Goal: Information Seeking & Learning: Learn about a topic

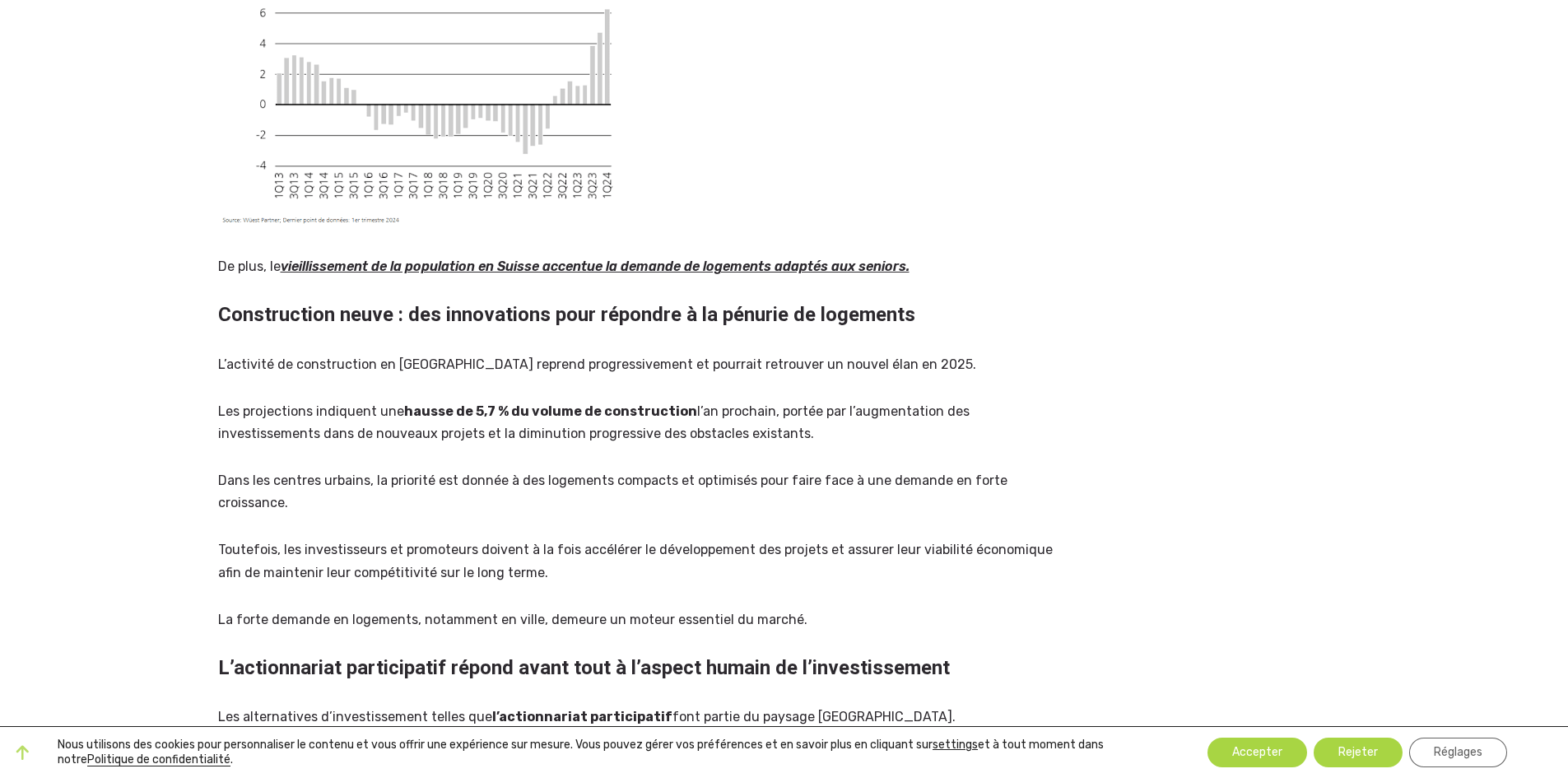
scroll to position [1482, 0]
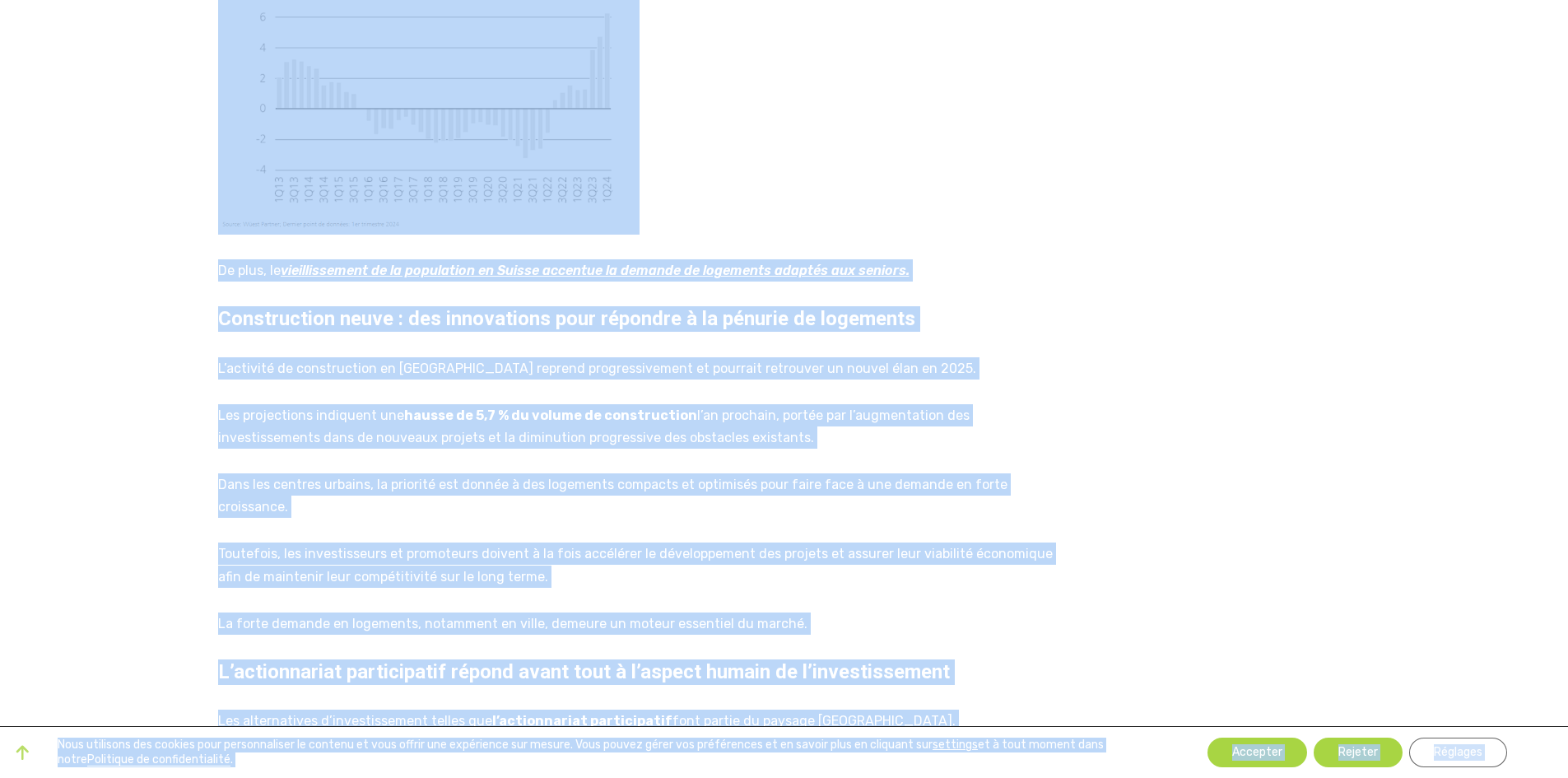
copy body "Lorem ip dolorsi AMET Consect Adipis el sedd EIUSMODTEMPO INCIDIDUNTUTLAB ETDOL…"
drag, startPoint x: 971, startPoint y: 409, endPoint x: 978, endPoint y: 336, distance: 73.3
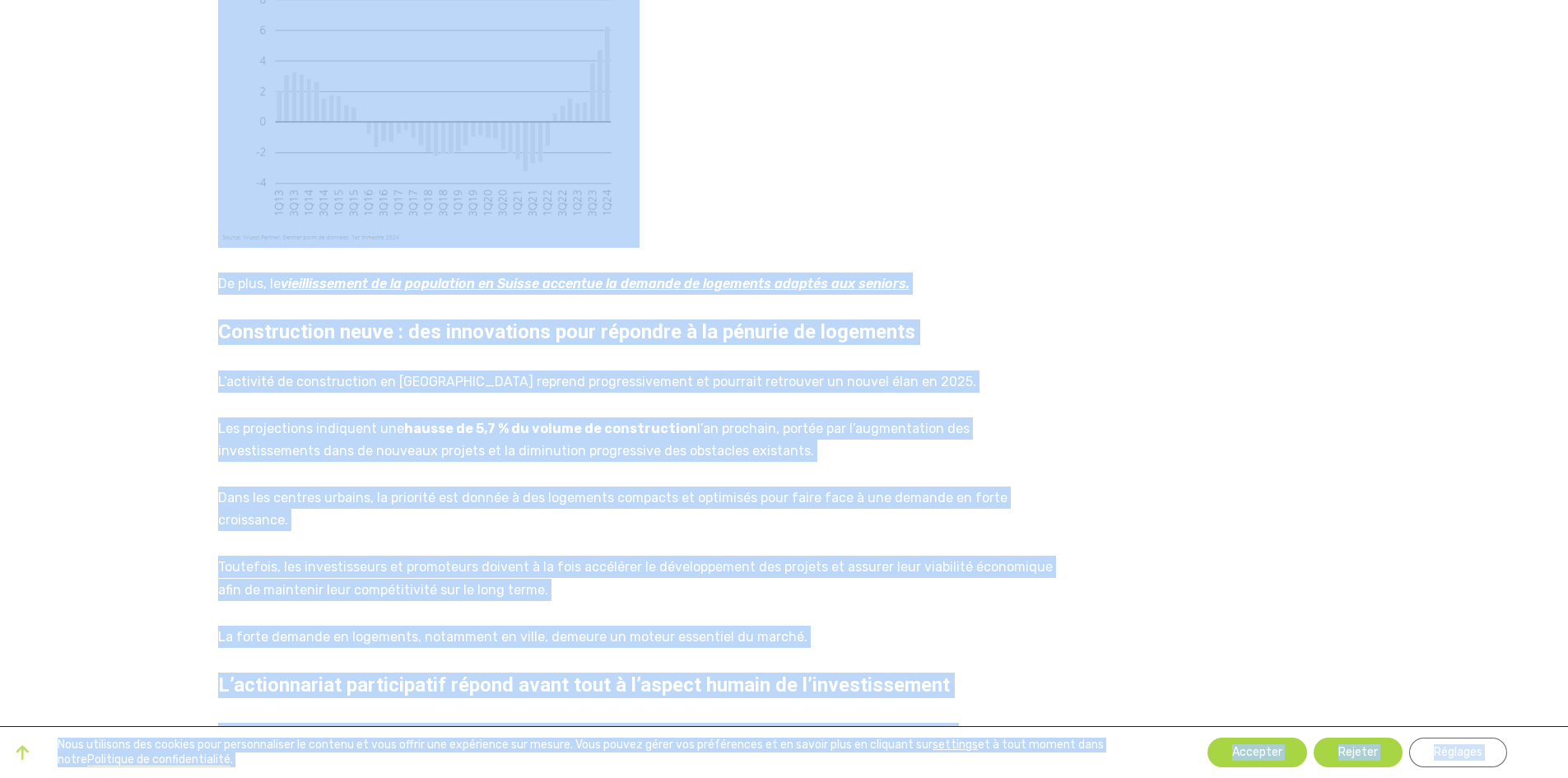
click at [973, 335] on h2 "Construction neuve : des innovations pour répondre à la pénurie de logements" at bounding box center [640, 333] width 845 height 26
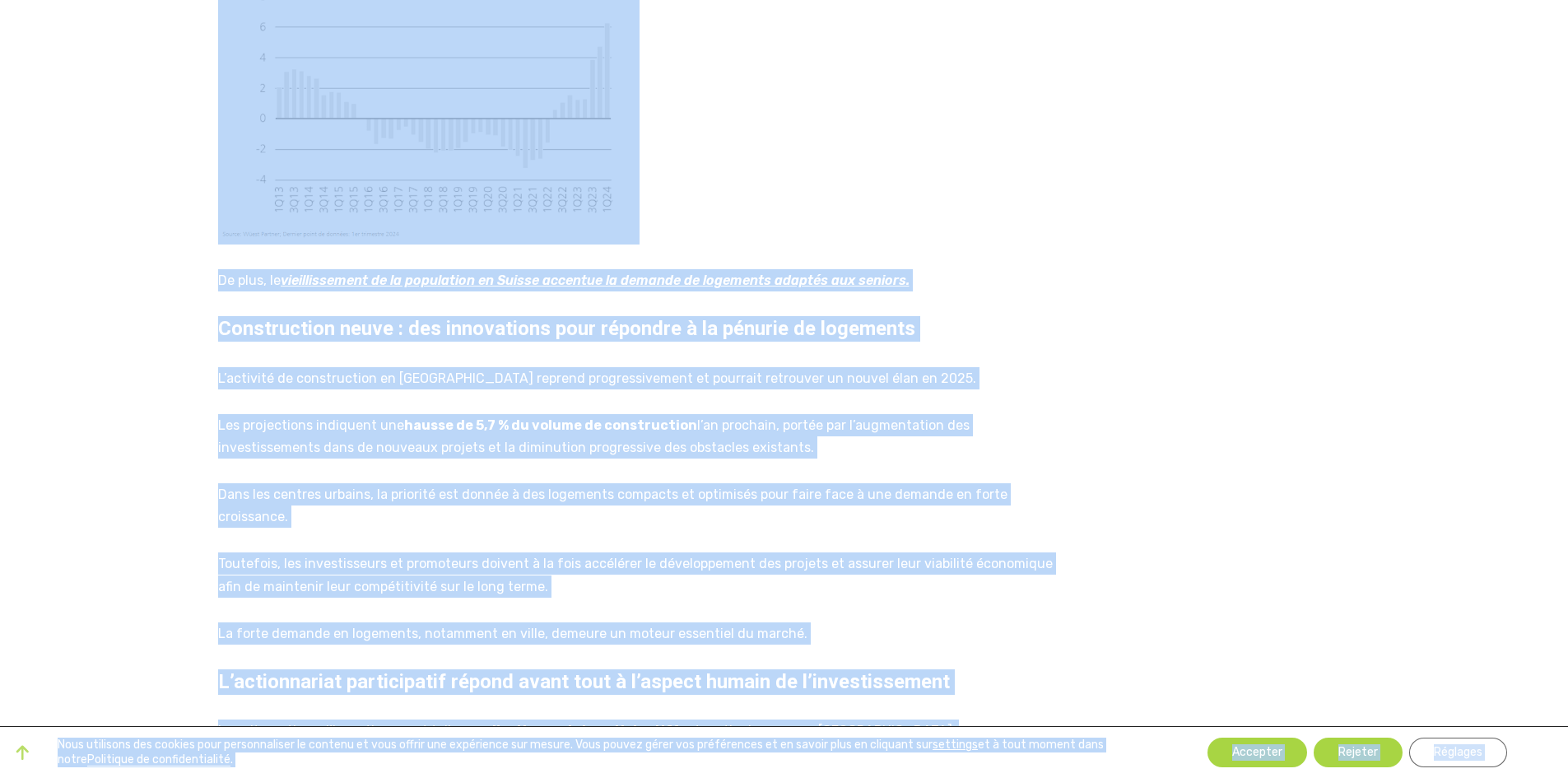
drag, startPoint x: 1033, startPoint y: 331, endPoint x: 1037, endPoint y: 281, distance: 50.2
click at [1037, 280] on p "De plus, le vieillissement de la population en Suisse accentue la demande de lo…" at bounding box center [640, 280] width 845 height 22
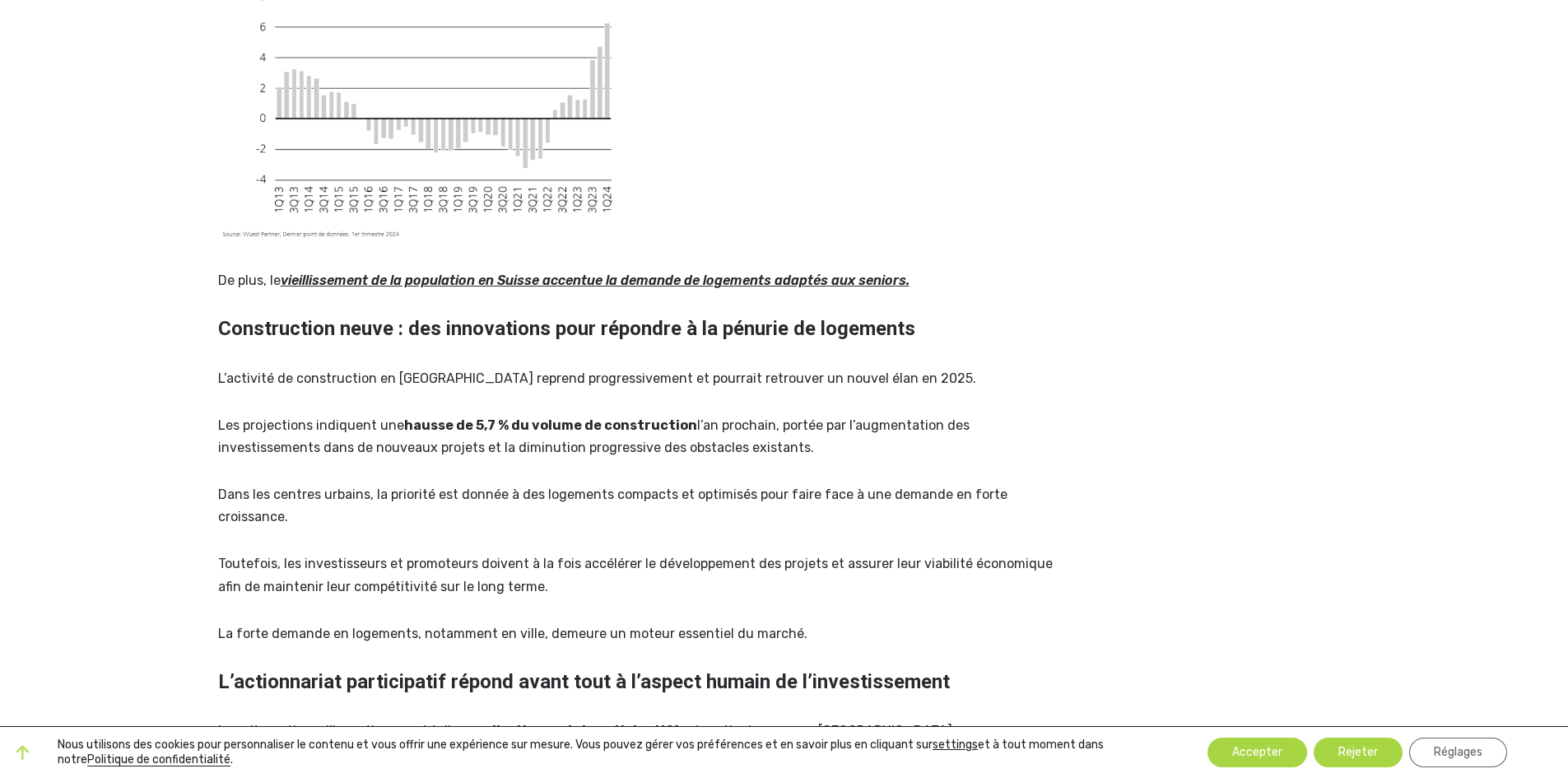
click at [1050, 215] on p at bounding box center [640, 87] width 845 height 313
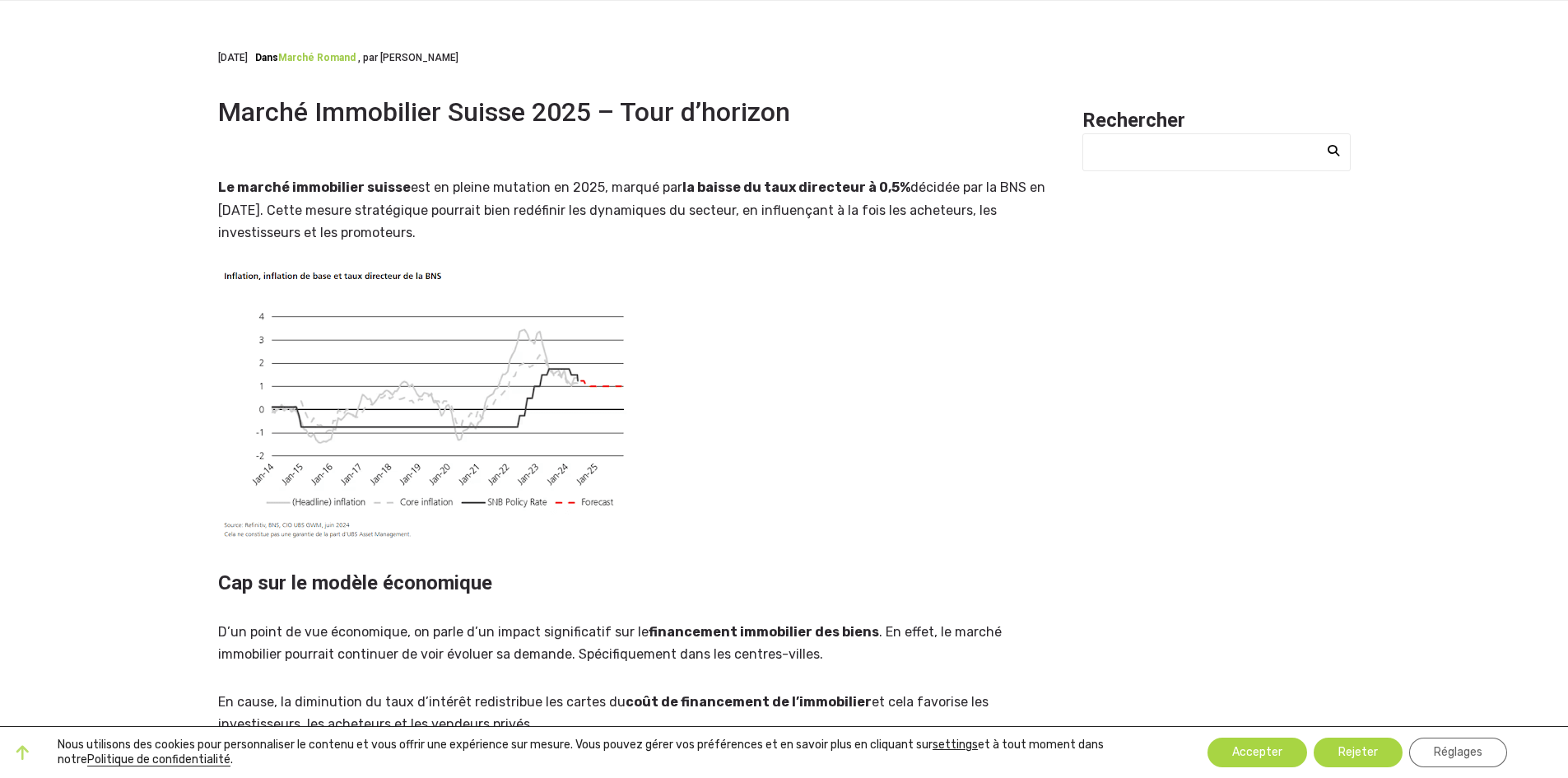
scroll to position [0, 0]
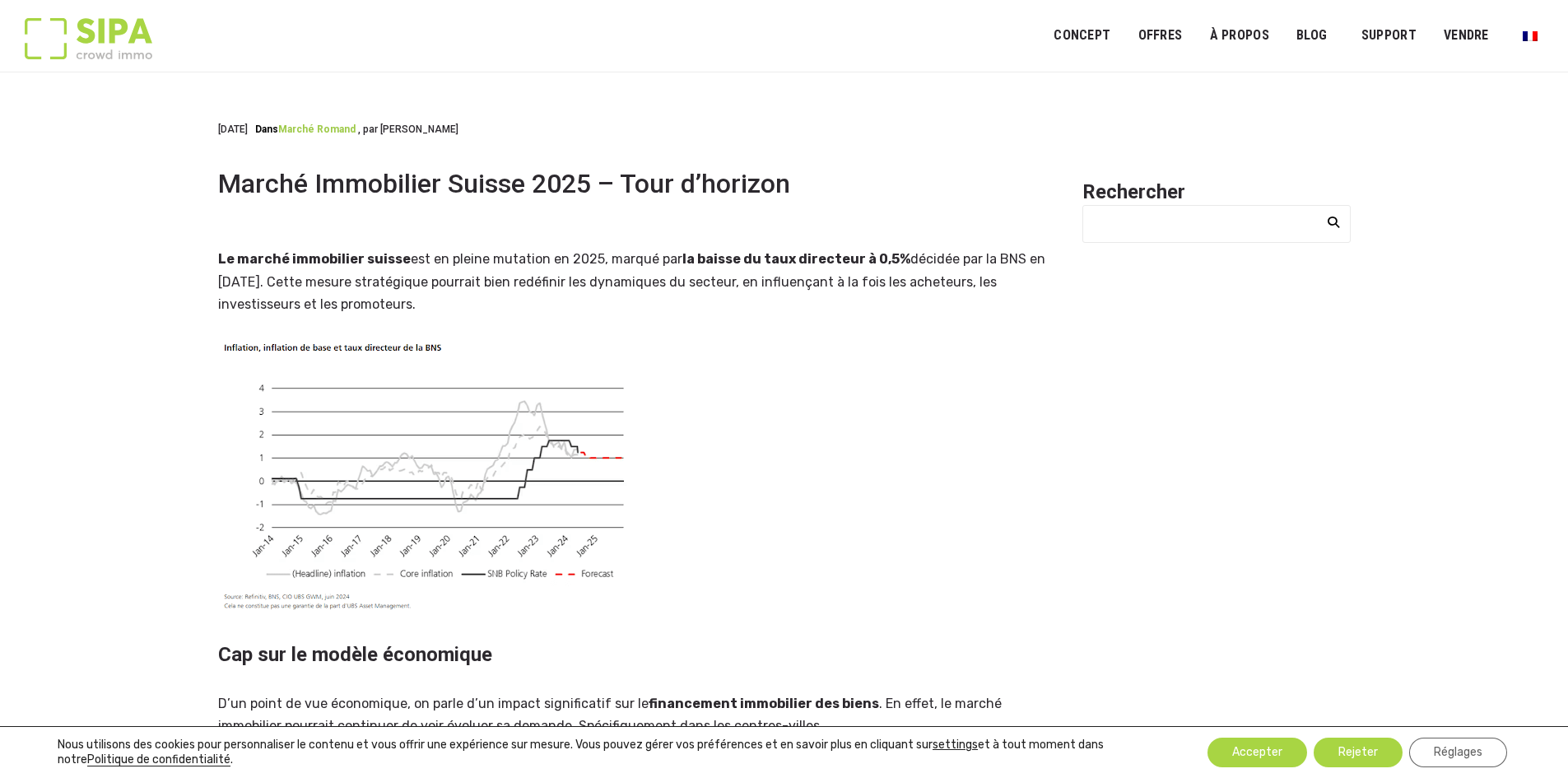
drag, startPoint x: 121, startPoint y: 35, endPoint x: 930, endPoint y: 273, distance: 843.3
drag, startPoint x: 334, startPoint y: 253, endPoint x: 941, endPoint y: 297, distance: 608.6
click at [941, 297] on p "Le marché immobilier suisse est en pleine mutation en 2025, marqué par la baiss…" at bounding box center [640, 281] width 845 height 67
click at [915, 380] on p at bounding box center [640, 479] width 845 height 277
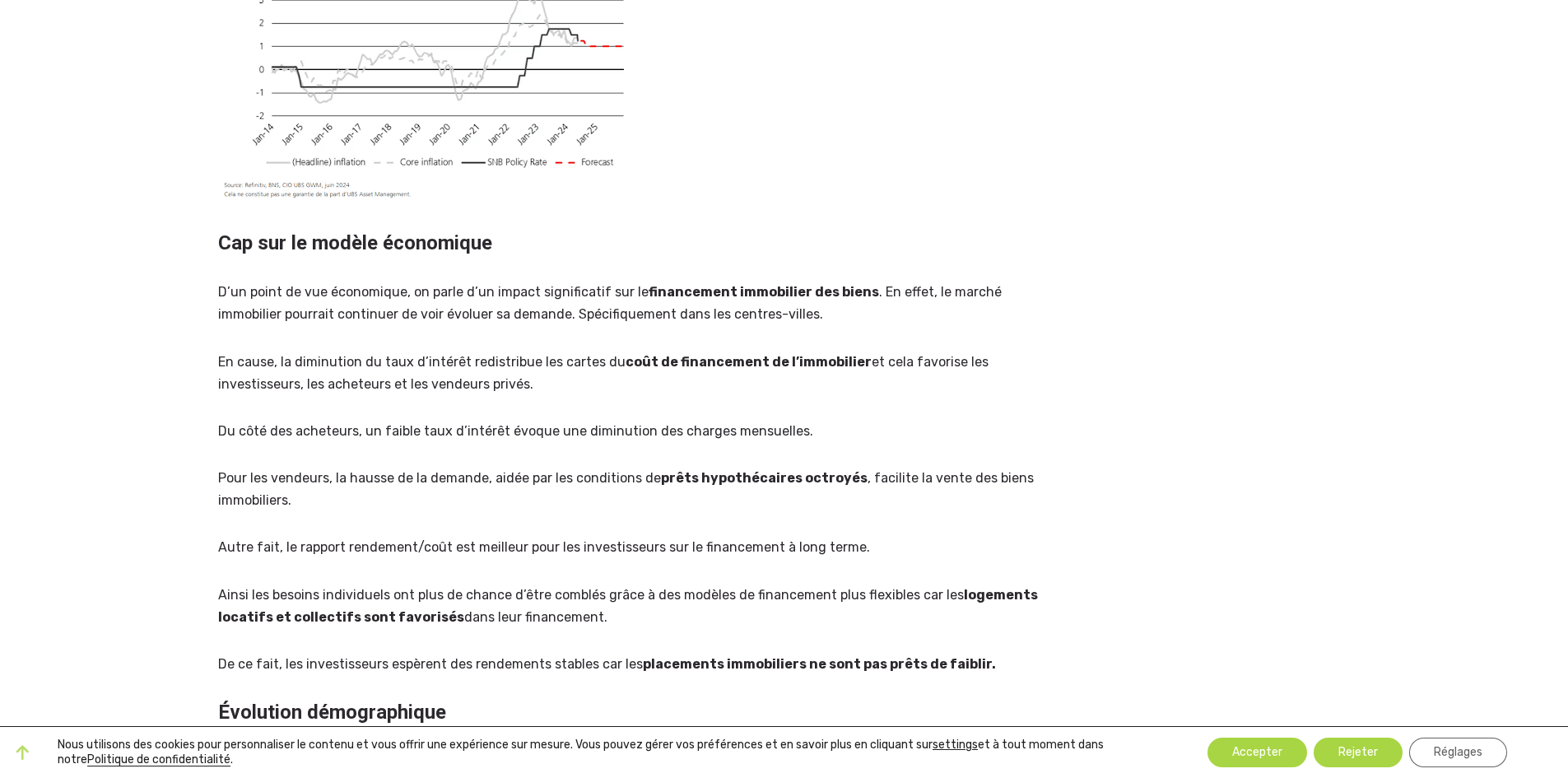
scroll to position [494, 0]
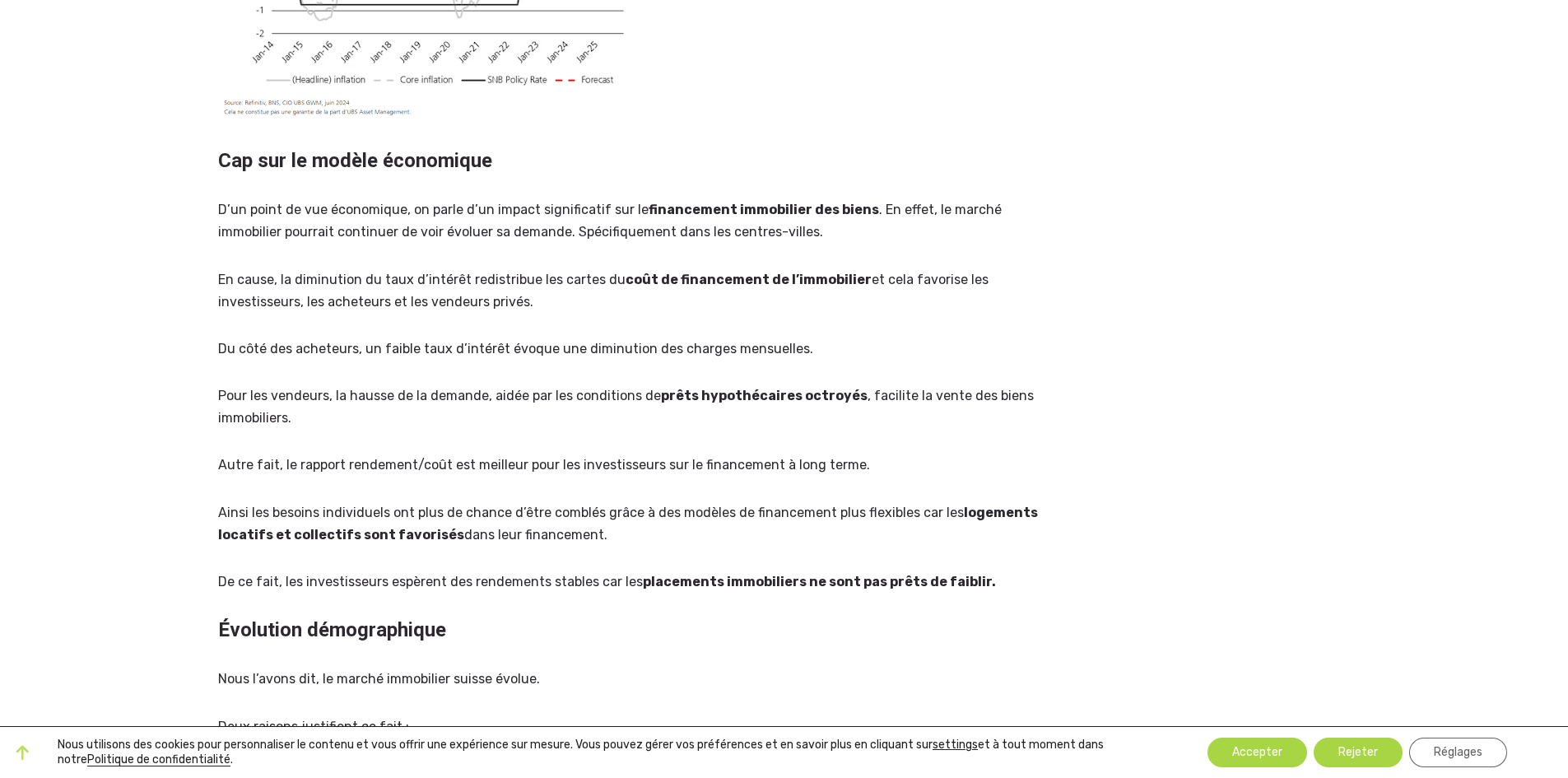
drag, startPoint x: 972, startPoint y: 415, endPoint x: 957, endPoint y: 419, distance: 15.5
click at [977, 413] on p "Pour les vendeurs, la hausse de la demande, aidée par les conditions de prêts h…" at bounding box center [640, 407] width 845 height 44
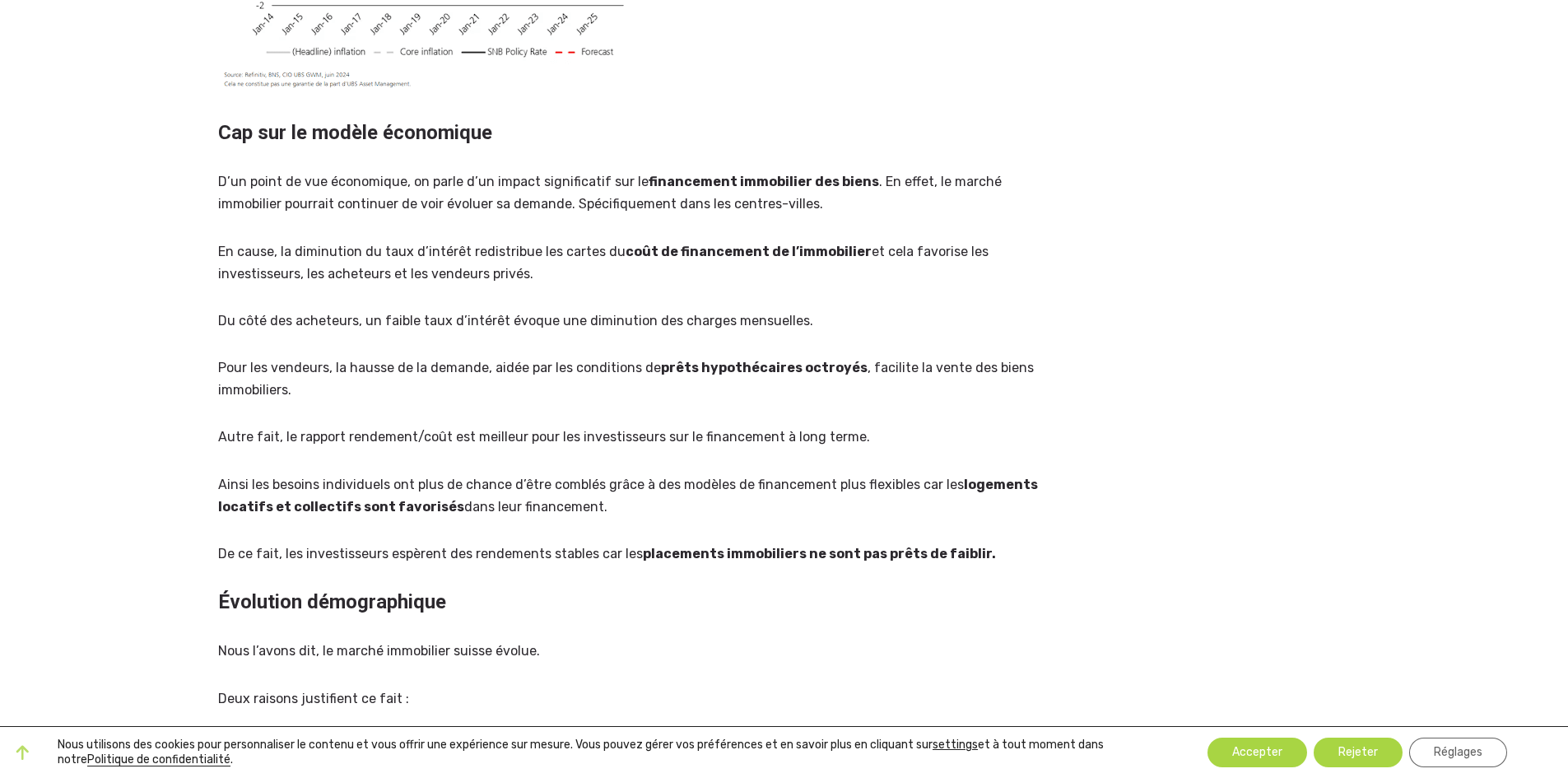
scroll to position [577, 0]
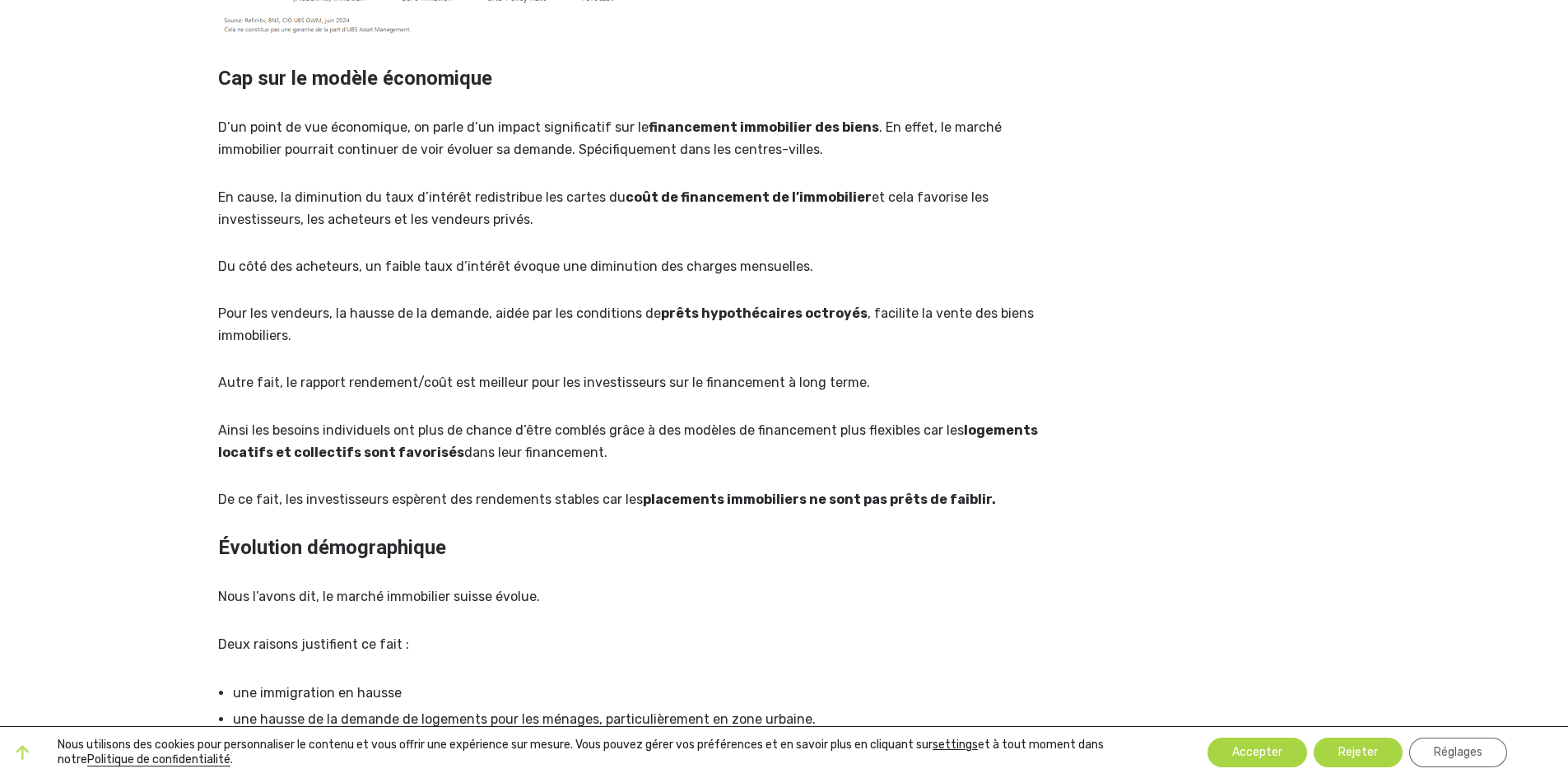
click at [272, 390] on p "Autre fait, le rapport rendement/coût est meilleur pour les investisseurs sur l…" at bounding box center [640, 383] width 845 height 22
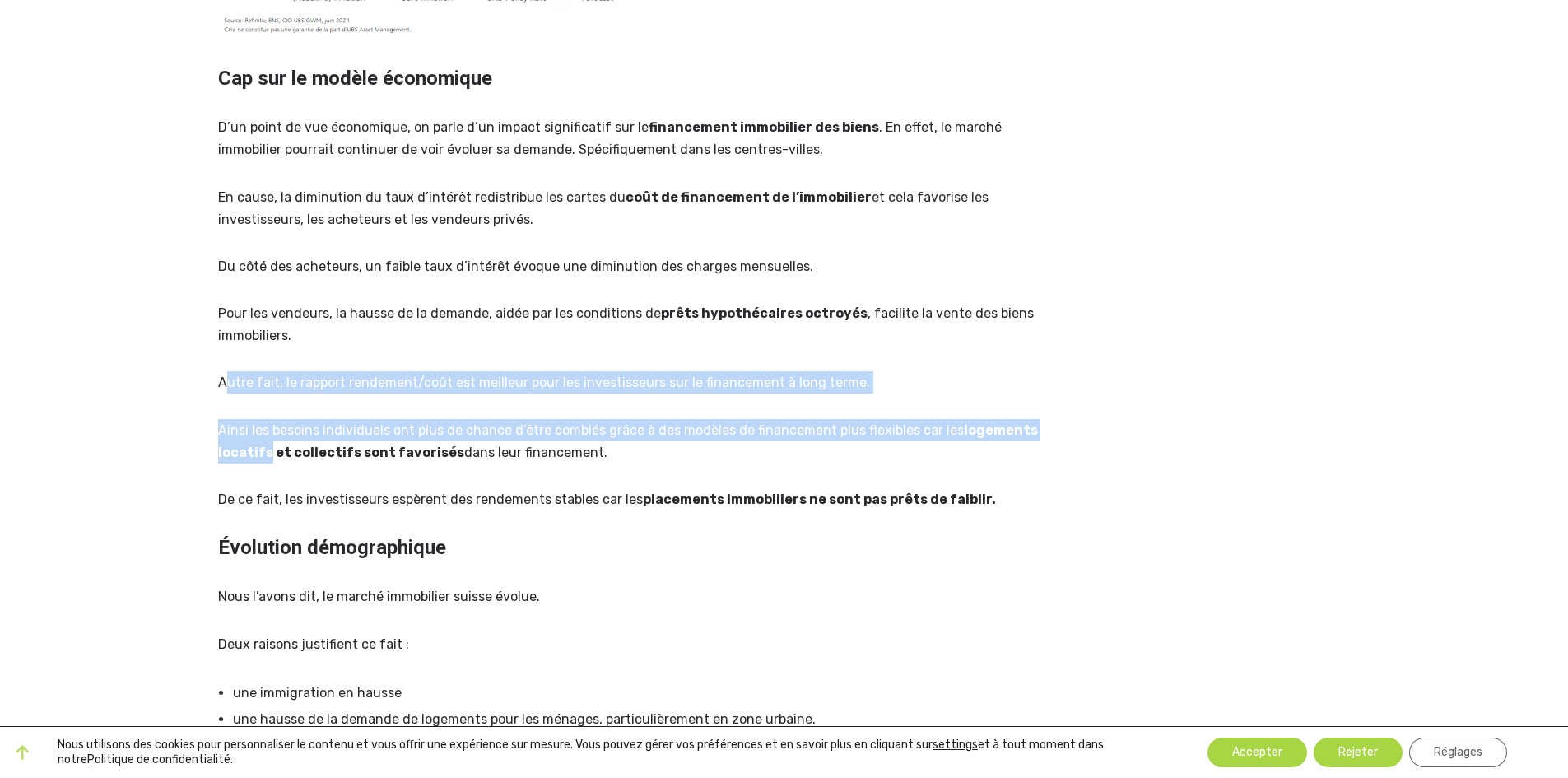
drag, startPoint x: 223, startPoint y: 386, endPoint x: 268, endPoint y: 445, distance: 74.2
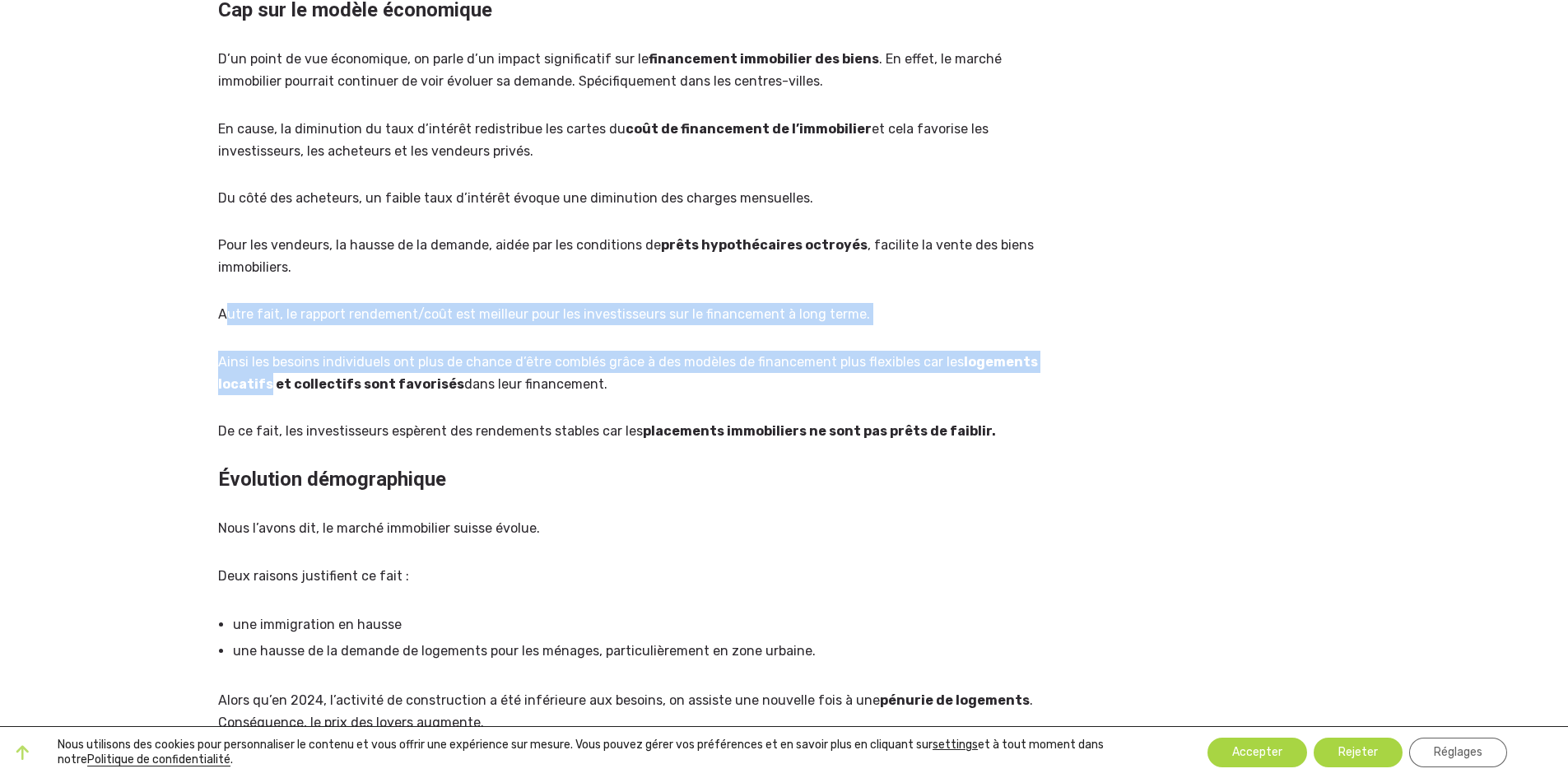
scroll to position [823, 0]
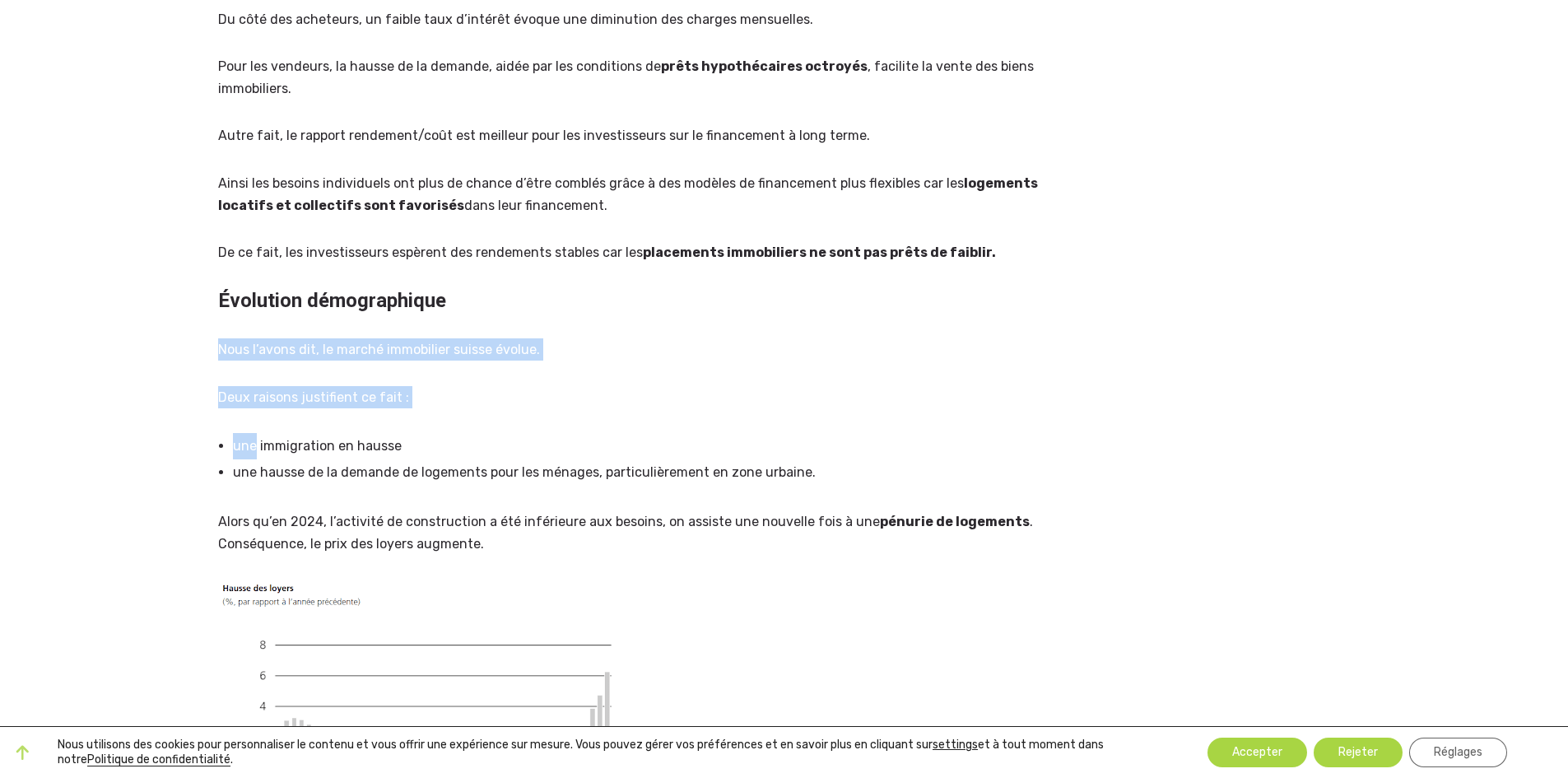
drag, startPoint x: 209, startPoint y: 351, endPoint x: 251, endPoint y: 417, distance: 78.2
click at [252, 417] on div "11 février 2025 Dans Marché romand , par Laura Marché Immobilier Suisse 2025 – …" at bounding box center [640, 503] width 865 height 2458
click at [231, 416] on div "Le marché immobilier suisse est en pleine mutation en 2025, marqué par la baiss…" at bounding box center [640, 565] width 845 height 2281
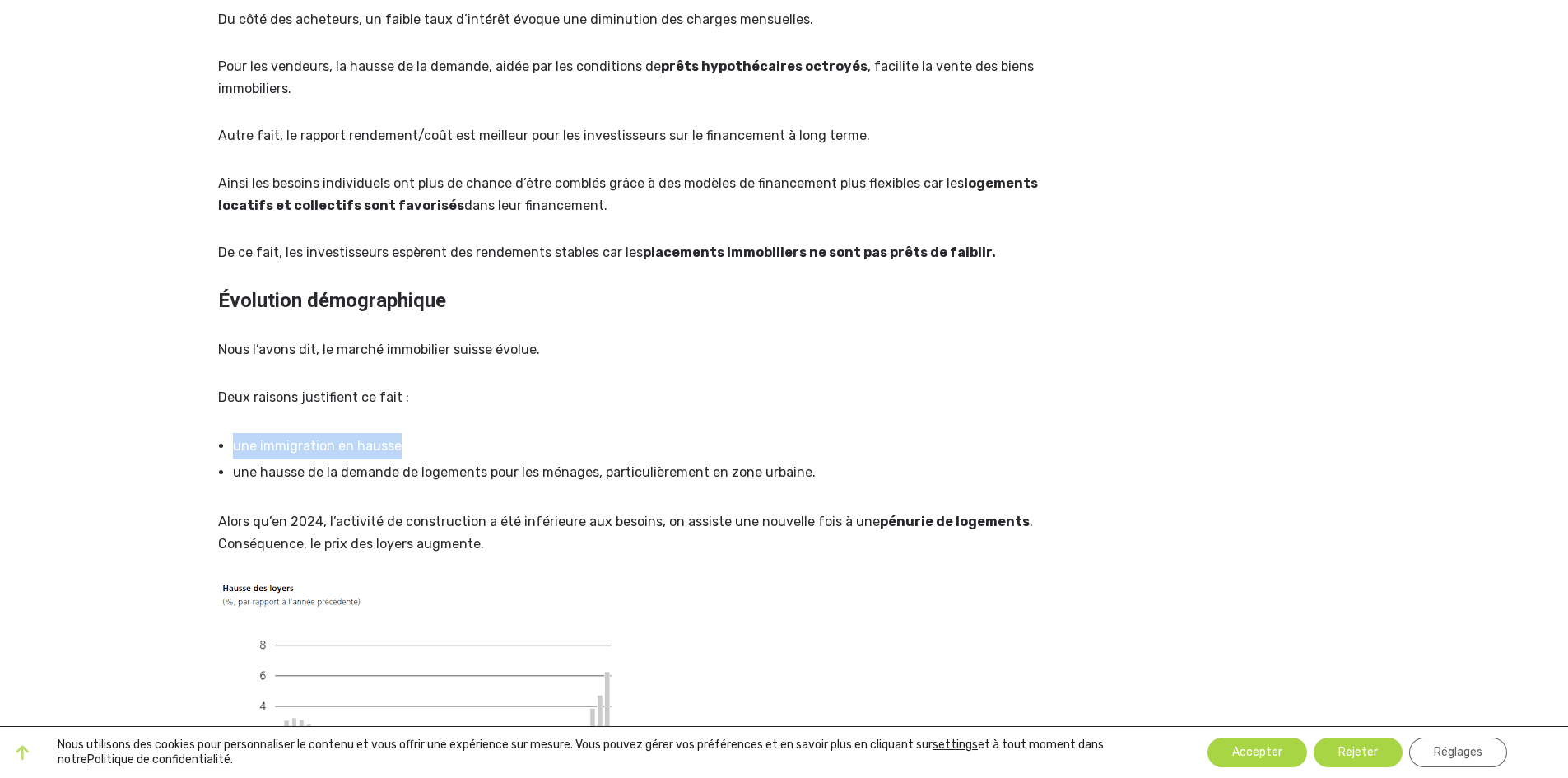
drag, startPoint x: 221, startPoint y: 432, endPoint x: 426, endPoint y: 451, distance: 205.9
click at [426, 451] on div "Le marché immobilier suisse est en pleine mutation en 2025, marqué par la baiss…" at bounding box center [640, 565] width 845 height 2281
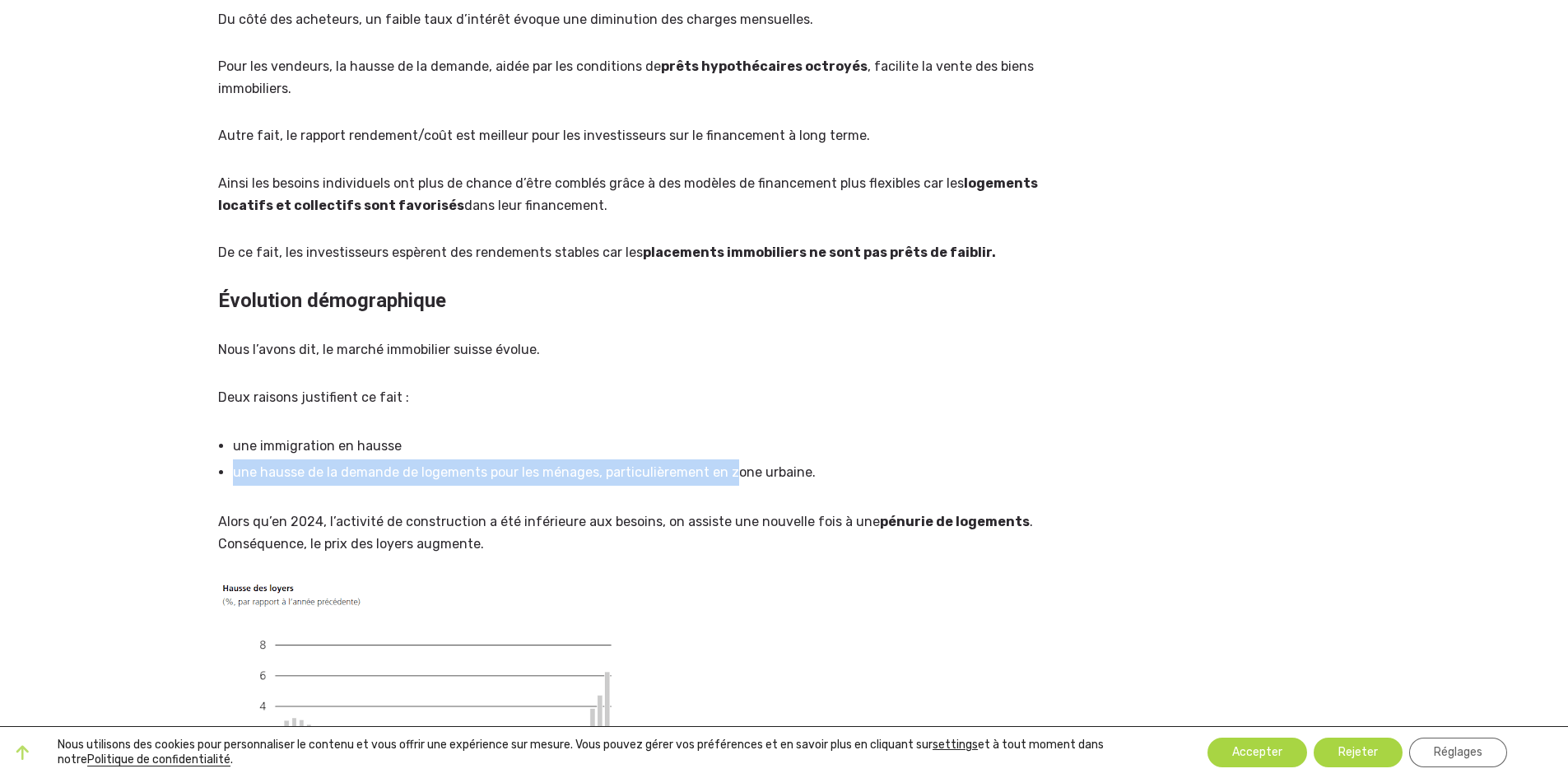
drag, startPoint x: 211, startPoint y: 478, endPoint x: 730, endPoint y: 483, distance: 519.0
click at [730, 483] on div "11 février 2025 Dans Marché romand , par Laura Marché Immobilier Suisse 2025 – …" at bounding box center [640, 503] width 865 height 2458
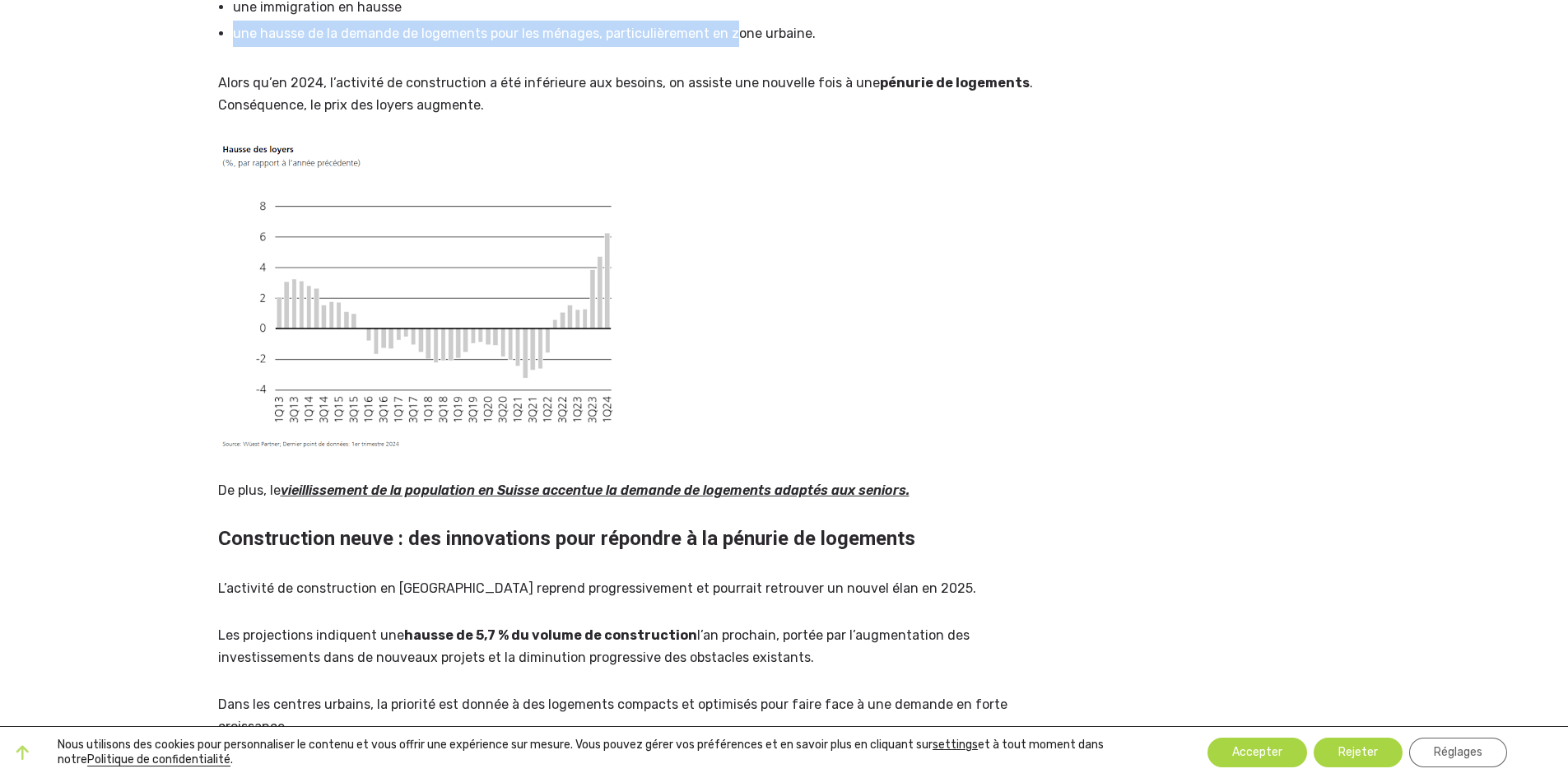
scroll to position [1400, 0]
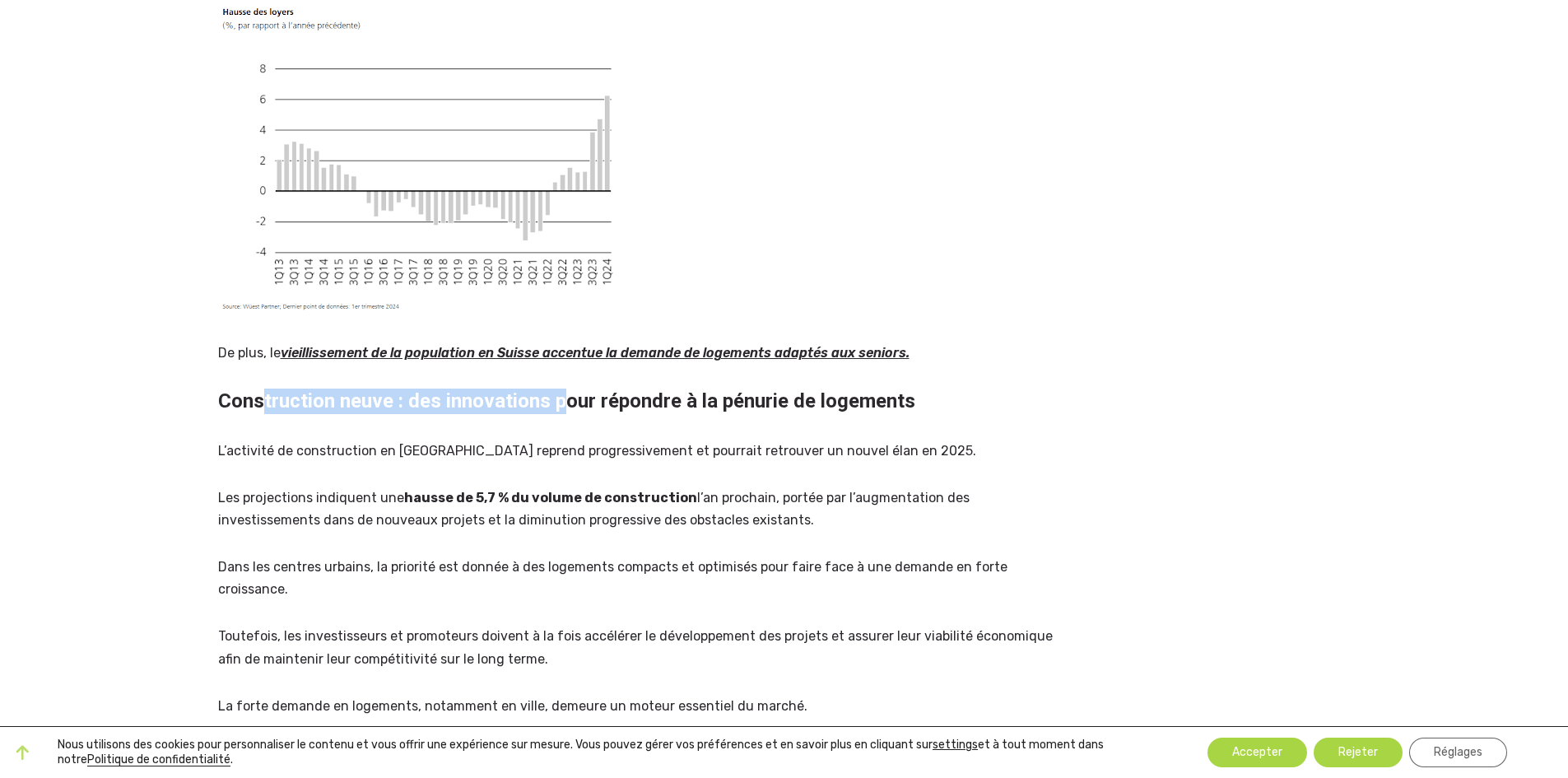
drag, startPoint x: 261, startPoint y: 407, endPoint x: 566, endPoint y: 407, distance: 305.0
click at [566, 407] on h2 "Construction neuve : des innovations pour répondre à la pénurie de logements" at bounding box center [640, 402] width 845 height 26
click at [432, 445] on p "L’activité de construction en Suisse reprend progressivement et pourrait retrou…" at bounding box center [640, 451] width 845 height 22
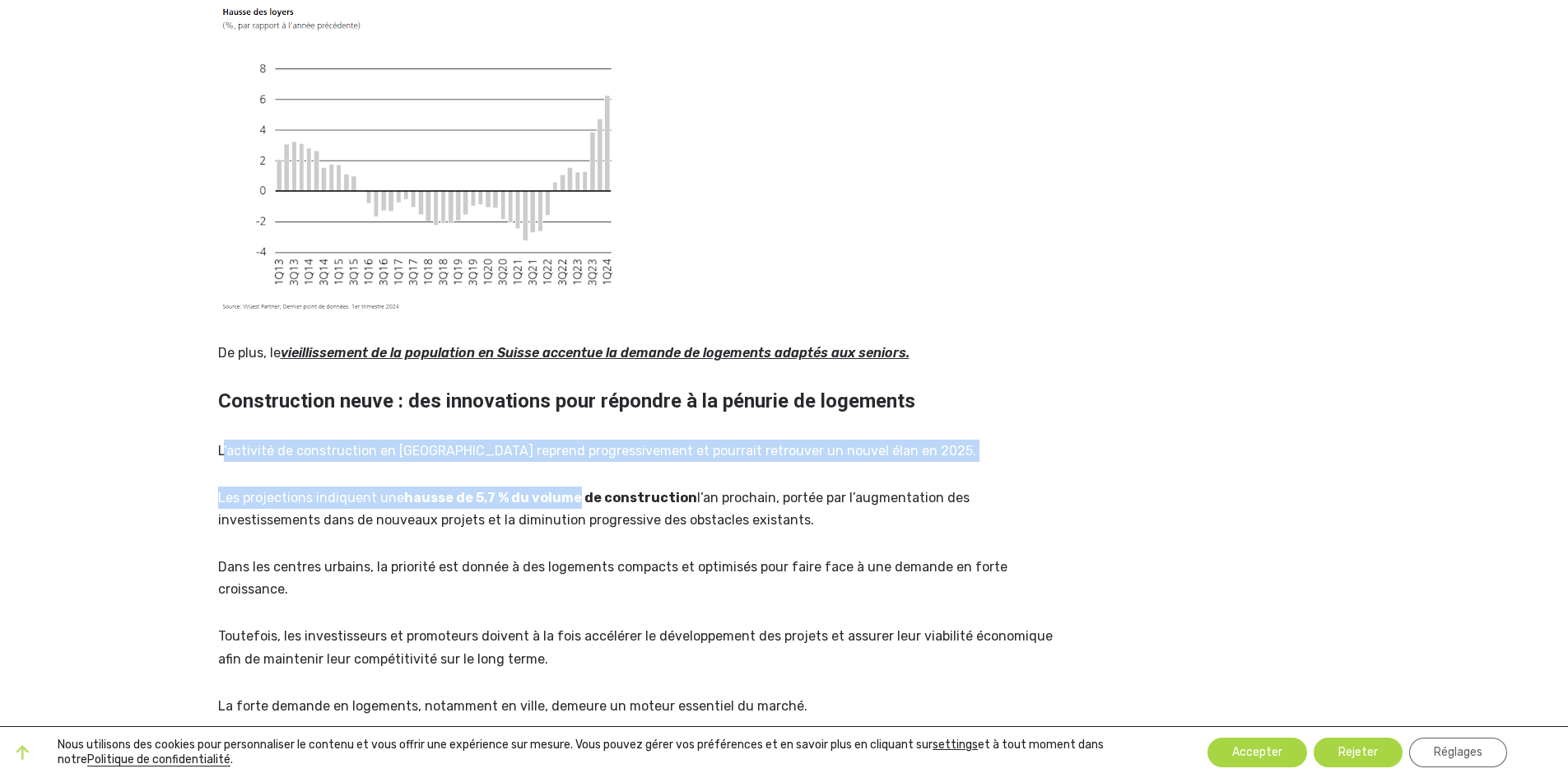
drag, startPoint x: 227, startPoint y: 449, endPoint x: 571, endPoint y: 494, distance: 346.9
click at [304, 493] on p "Les projections indiquent une hausse de 5,7 % du volume de construction l’an pr…" at bounding box center [640, 509] width 845 height 44
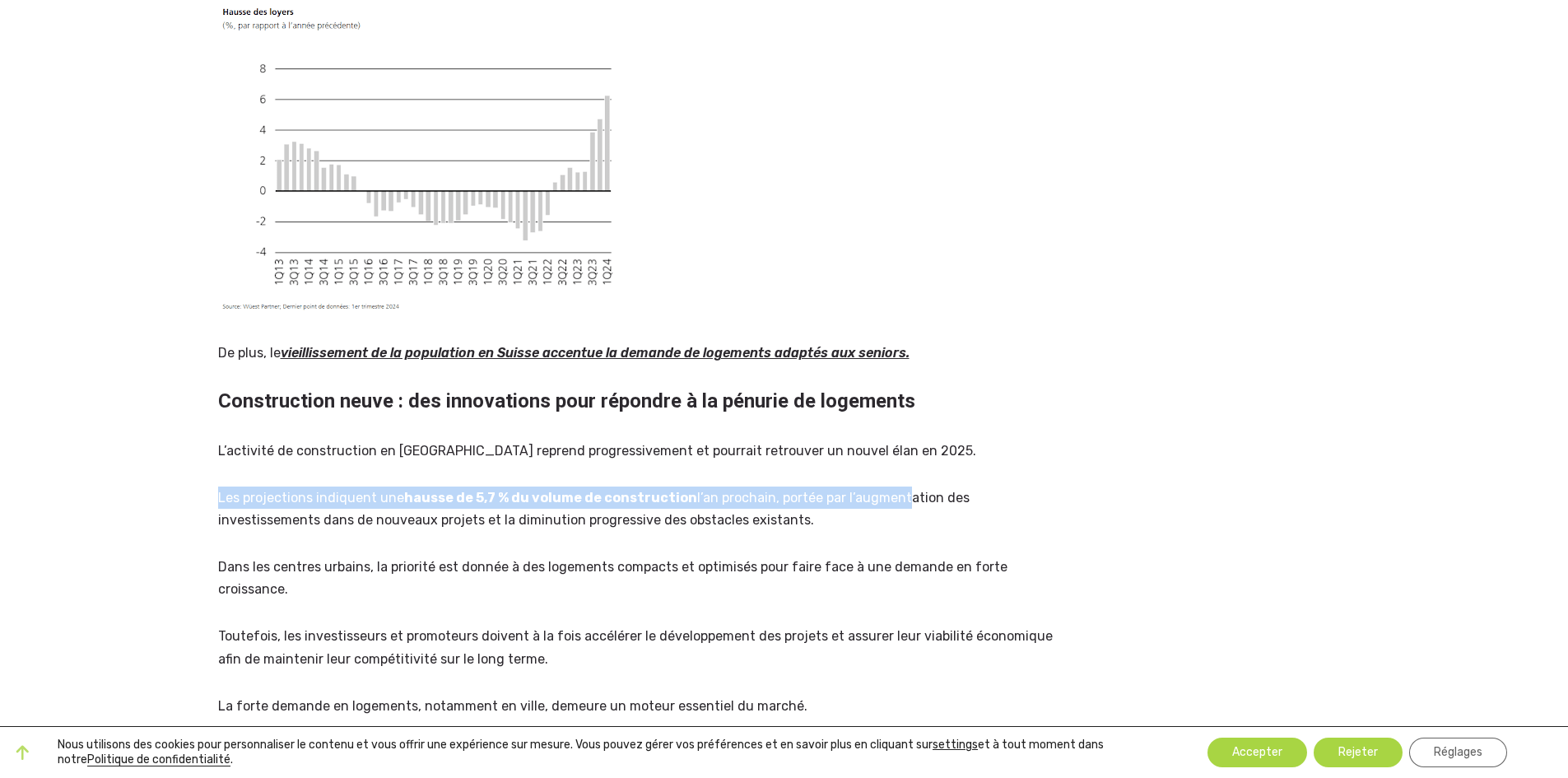
drag, startPoint x: 184, startPoint y: 496, endPoint x: 888, endPoint y: 502, distance: 704.0
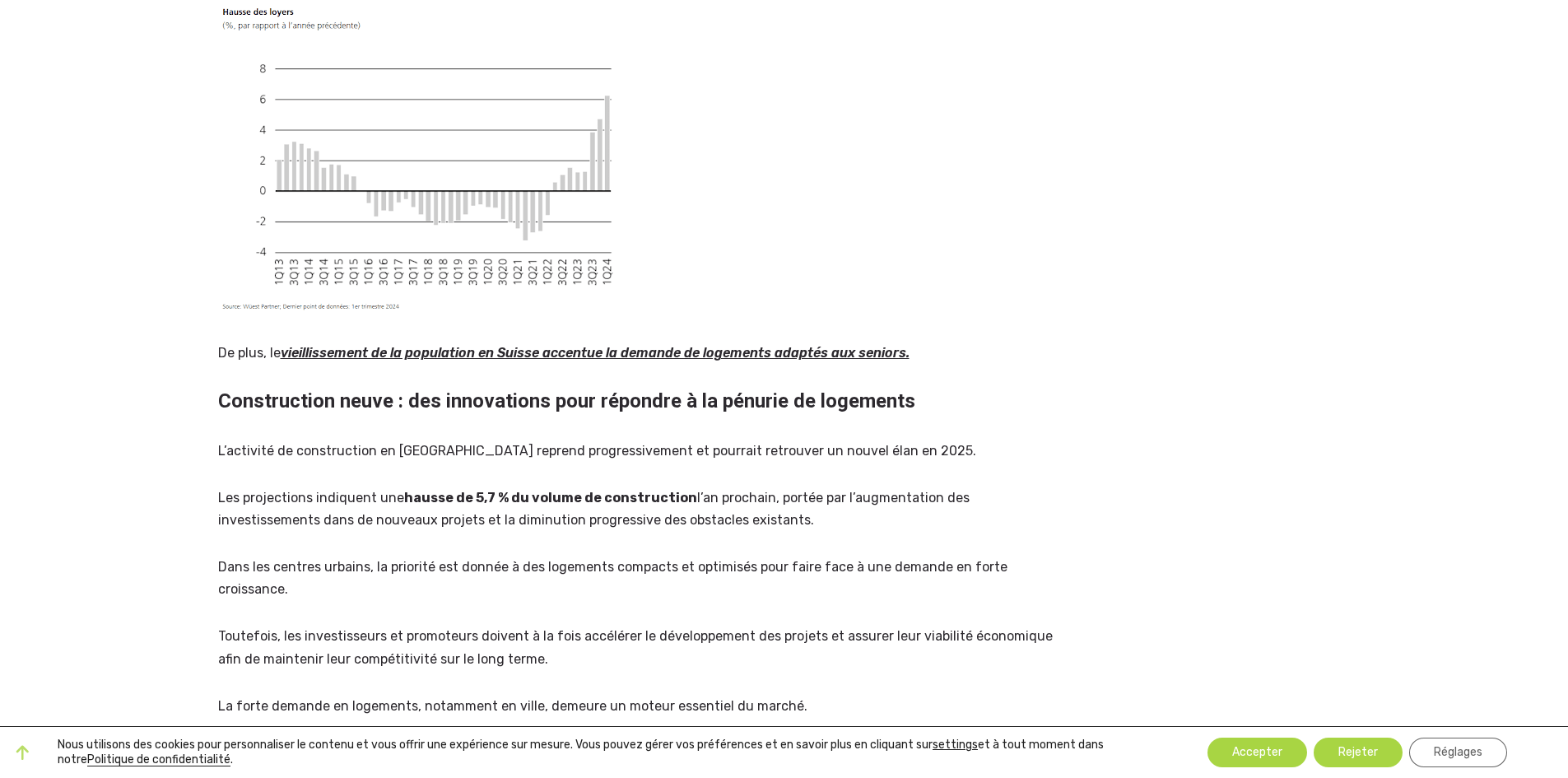
click at [316, 526] on p "Les projections indiquent une hausse de 5,7 % du volume de construction l’an pr…" at bounding box center [640, 509] width 845 height 44
drag, startPoint x: 404, startPoint y: 526, endPoint x: 687, endPoint y: 526, distance: 283.0
click at [702, 526] on p "Les projections indiquent une hausse de 5,7 % du volume de construction l’an pr…" at bounding box center [640, 509] width 845 height 44
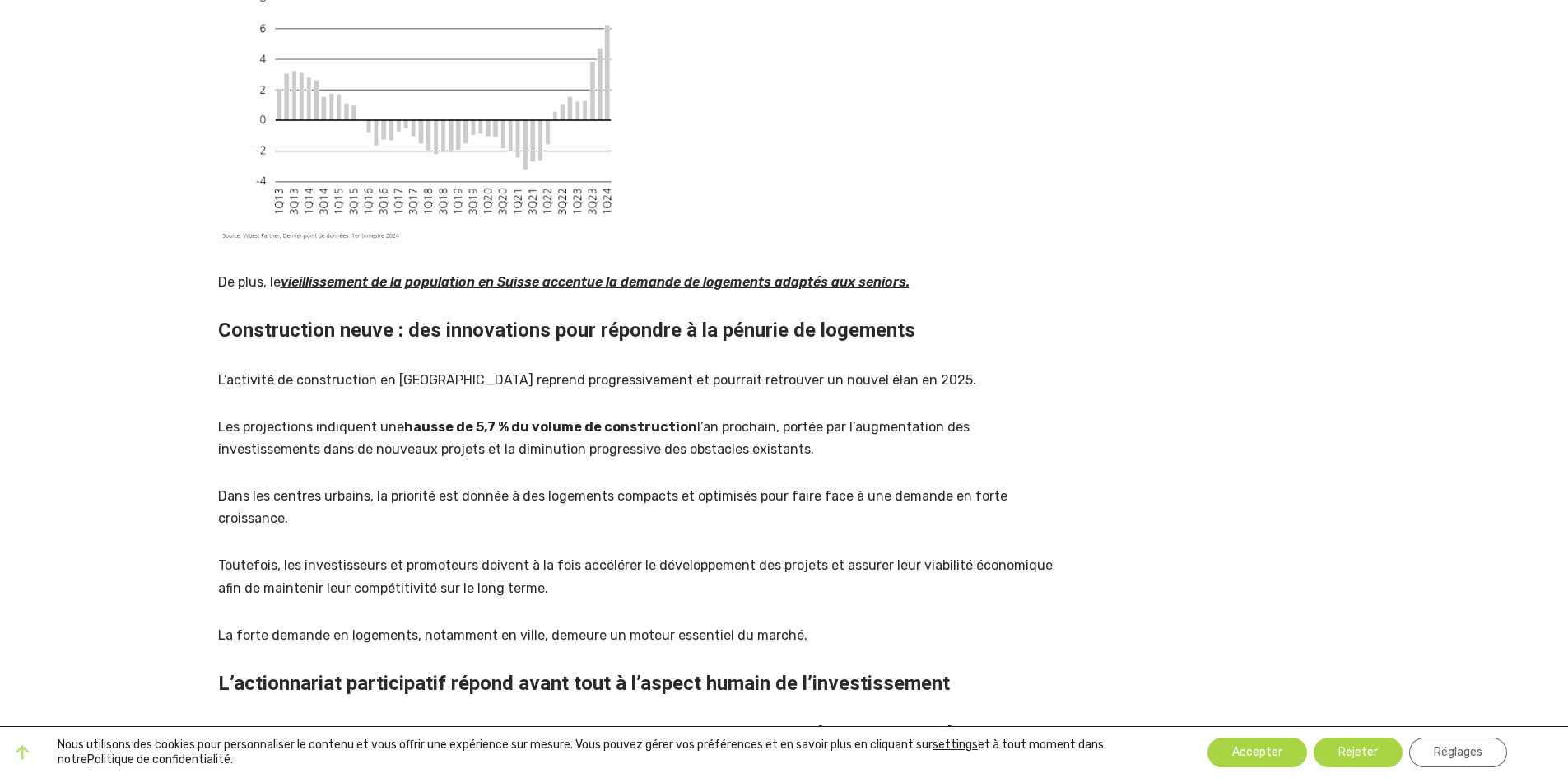
scroll to position [1482, 0]
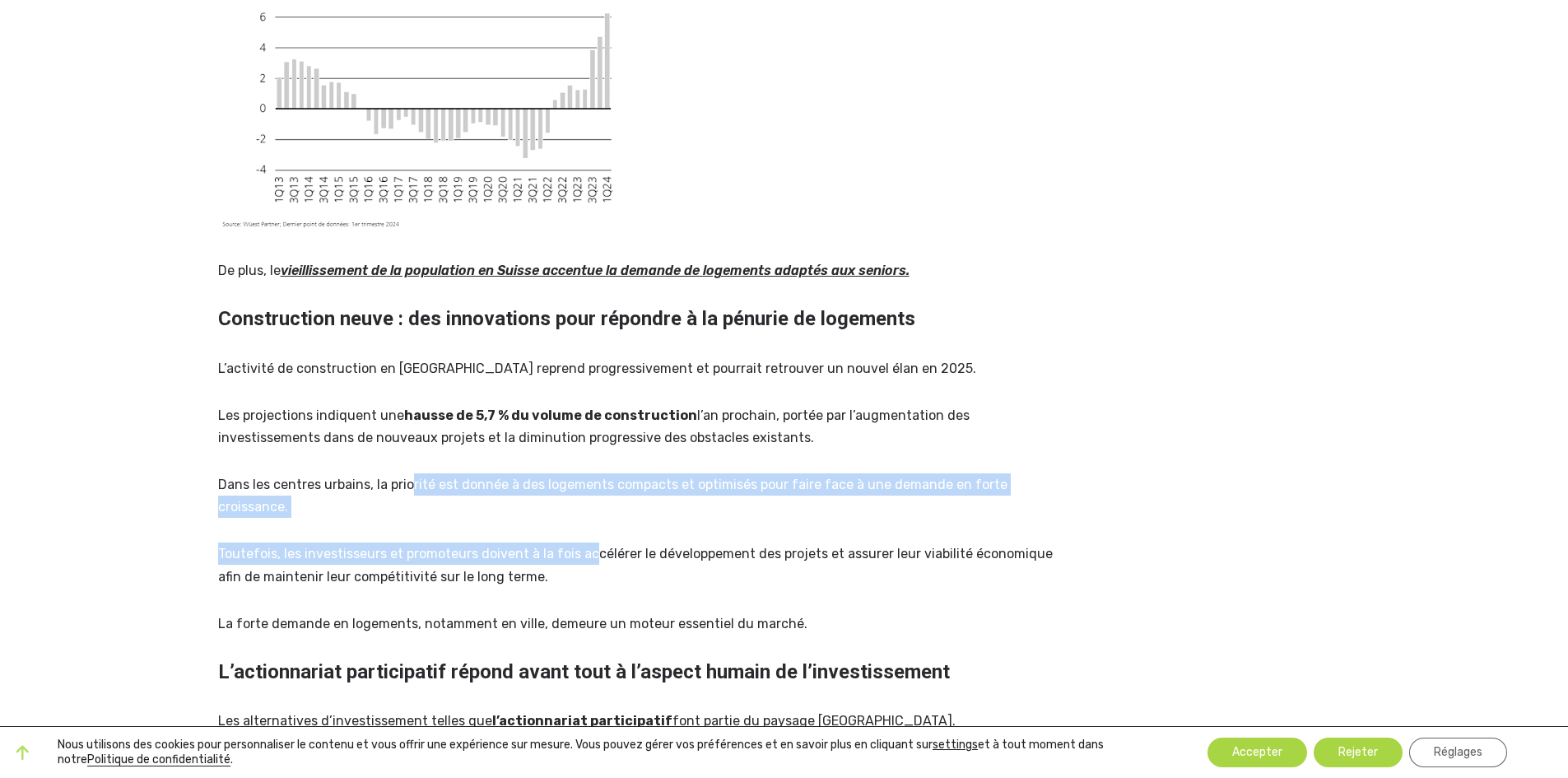
drag, startPoint x: 411, startPoint y: 482, endPoint x: 593, endPoint y: 530, distance: 188.2
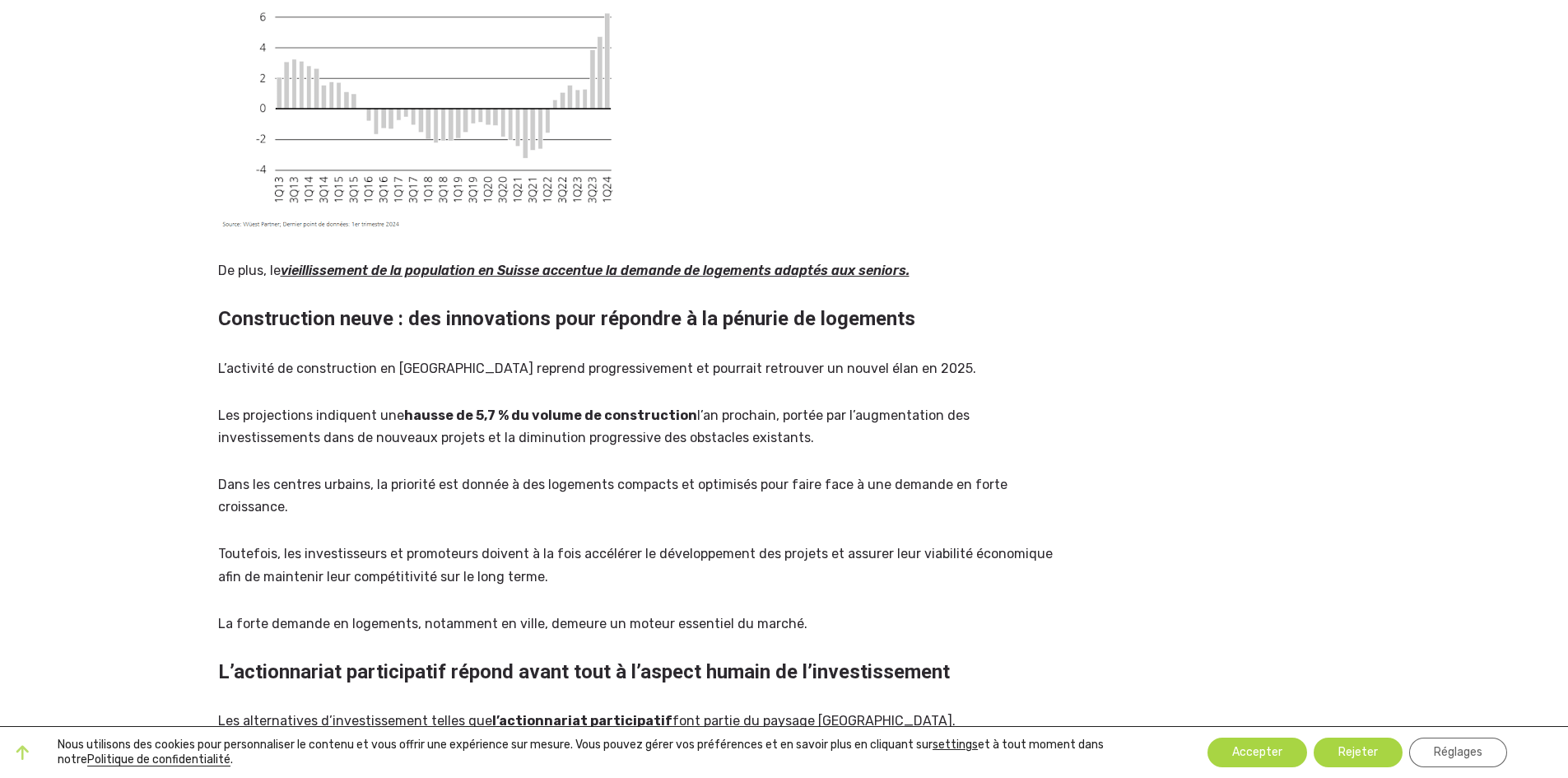
click at [530, 565] on p "Toutefois, les investisseurs et promoteurs doivent à la fois accélérer le dével…" at bounding box center [640, 565] width 845 height 44
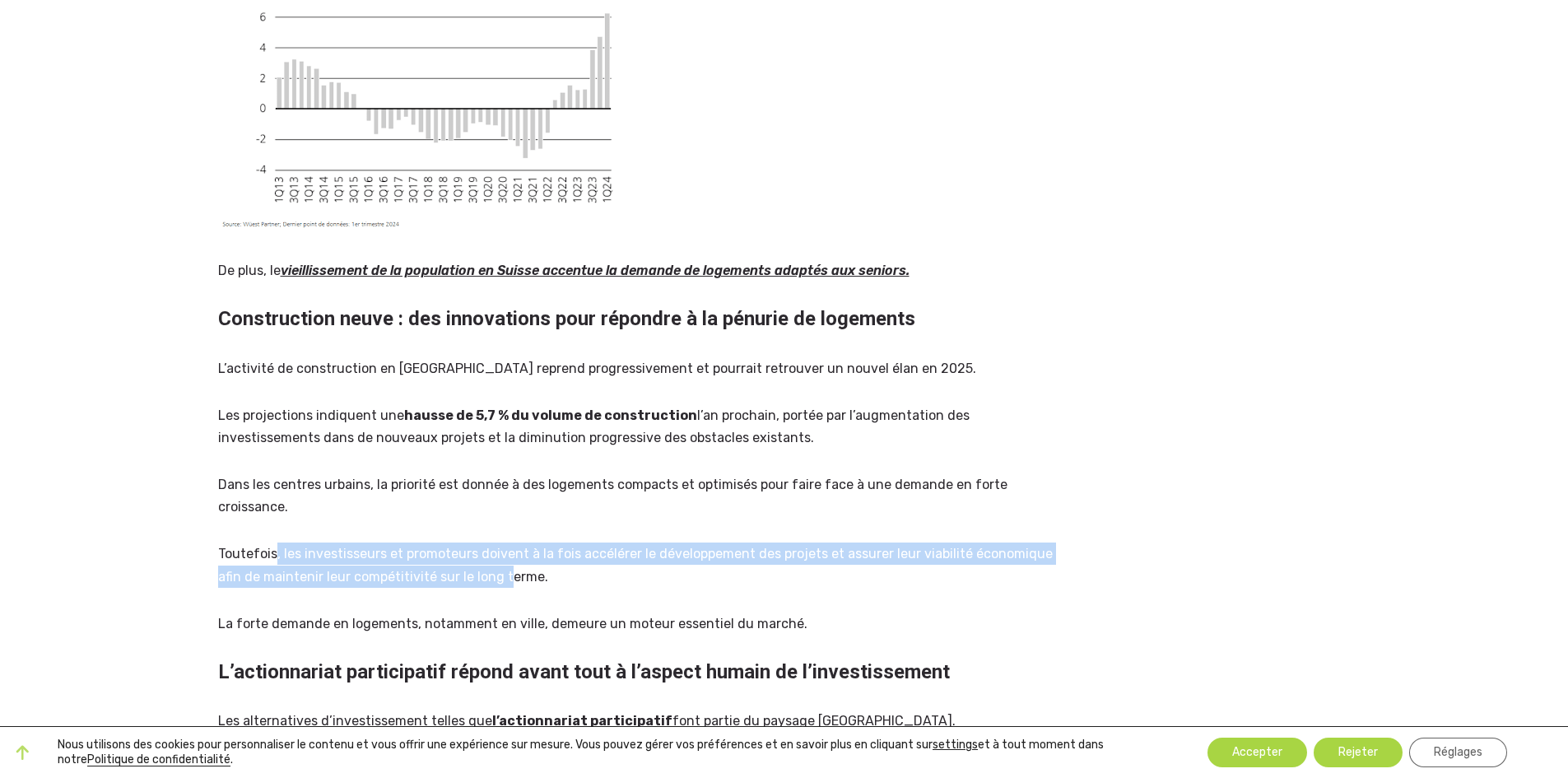
drag, startPoint x: 273, startPoint y: 564, endPoint x: 475, endPoint y: 555, distance: 202.2
click at [483, 566] on p "Toutefois, les investisseurs et promoteurs doivent à la fois accélérer le dével…" at bounding box center [640, 565] width 845 height 44
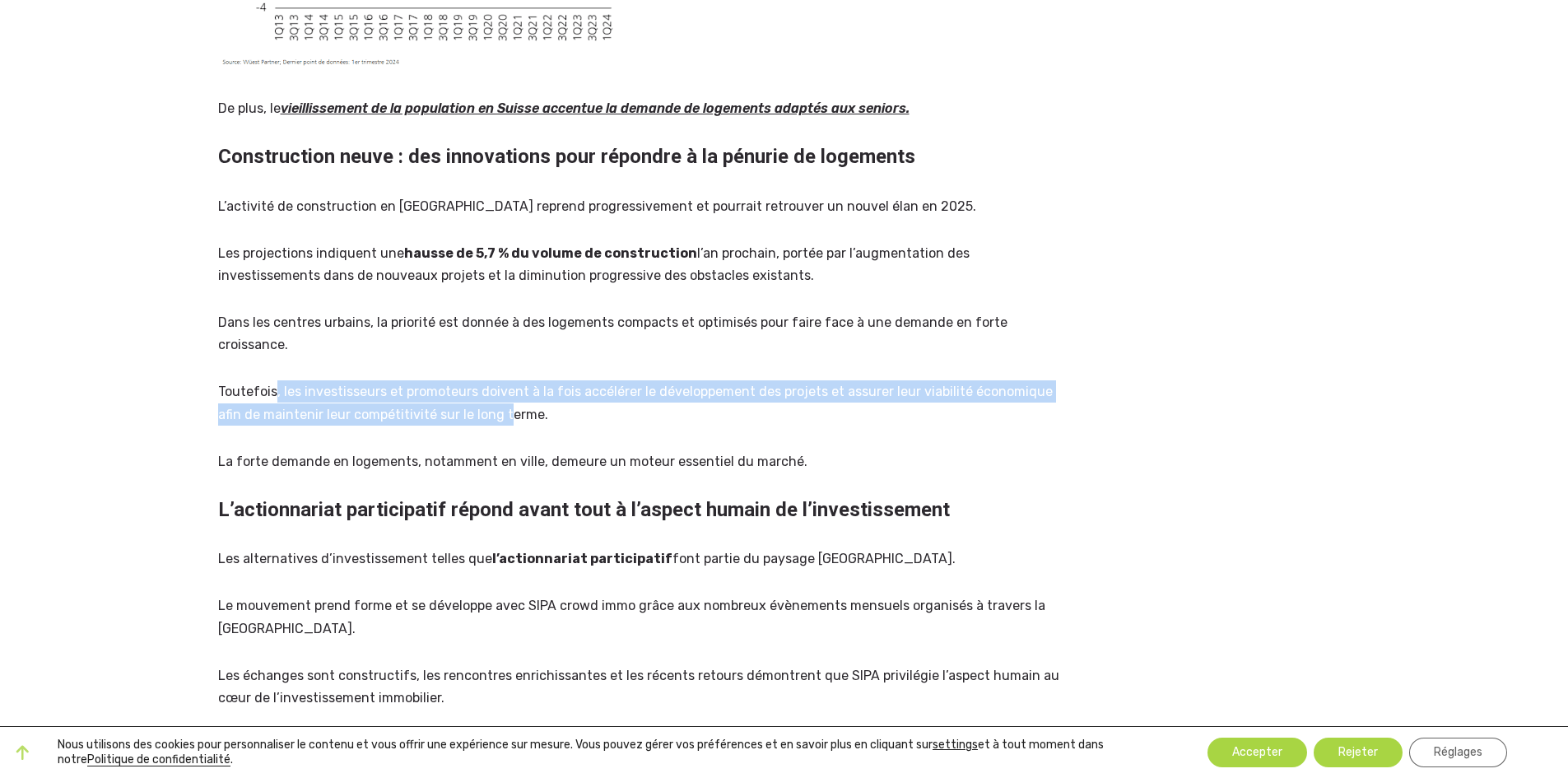
scroll to position [1647, 0]
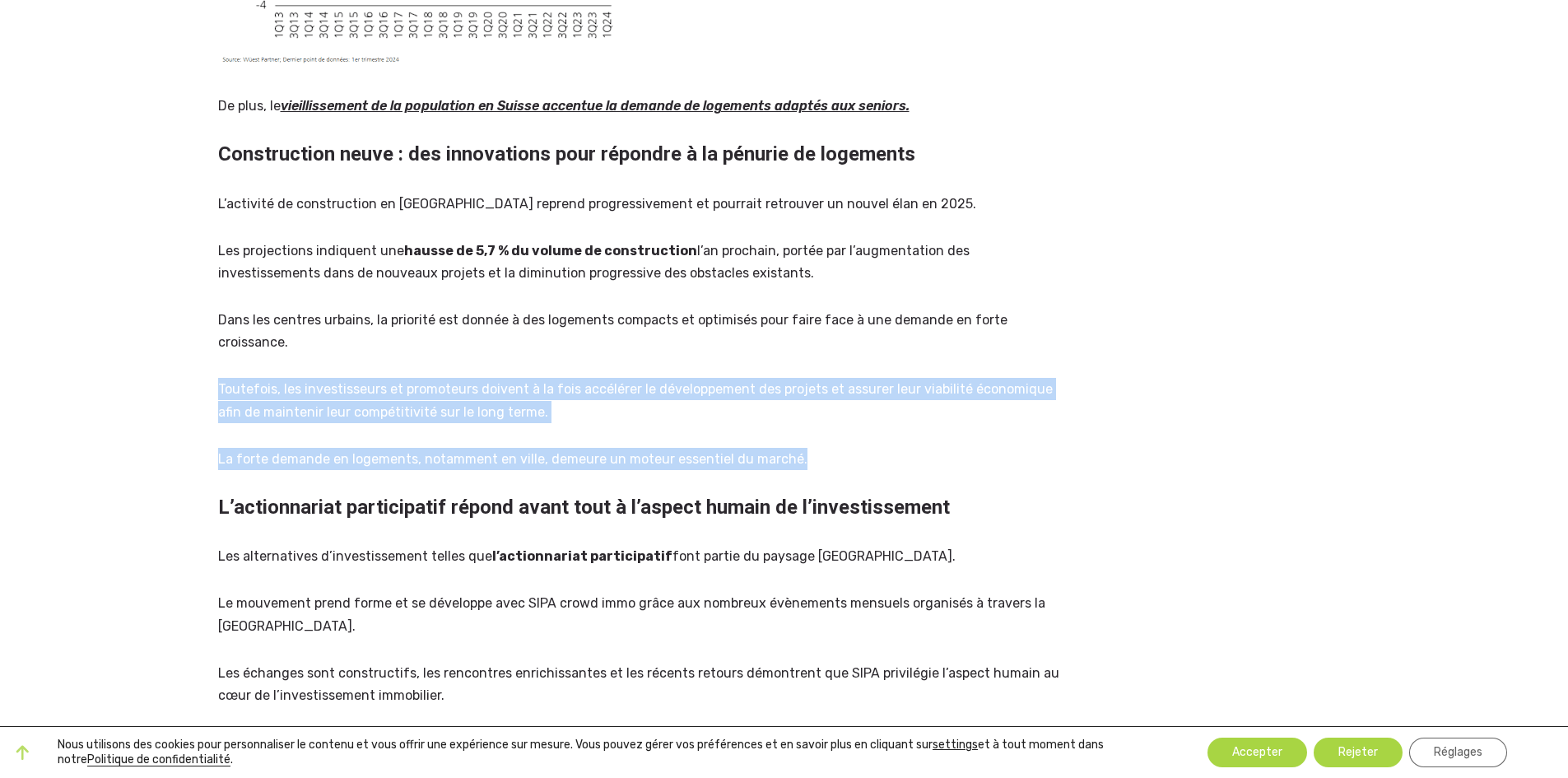
drag, startPoint x: 818, startPoint y: 469, endPoint x: 162, endPoint y: 387, distance: 661.1
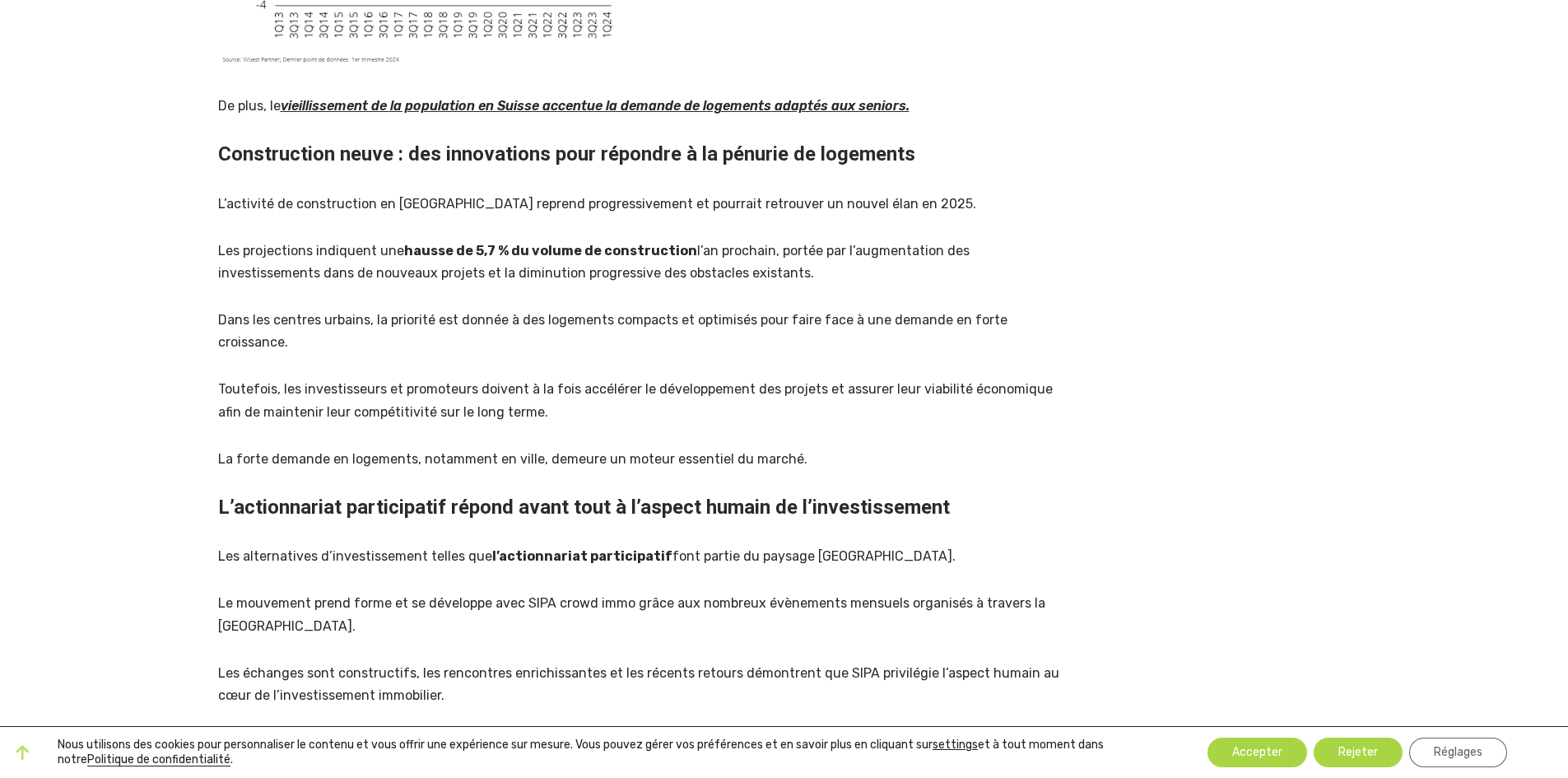
click at [261, 508] on h2 "L’actionnariat participatif répond avant tout à l’aspect humain de l’investisse…" at bounding box center [640, 507] width 845 height 26
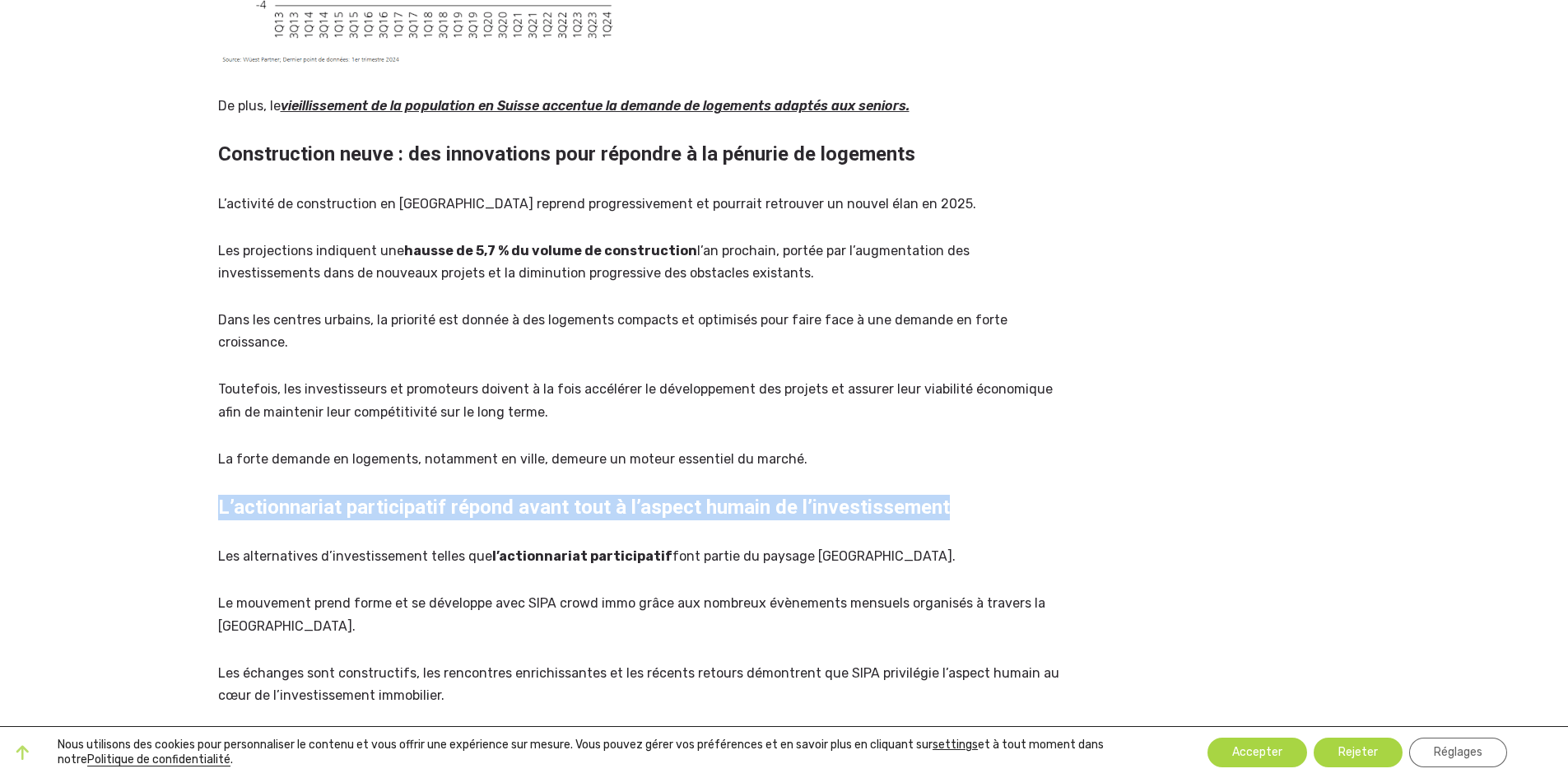
drag, startPoint x: 208, startPoint y: 510, endPoint x: 970, endPoint y: 508, distance: 762.0
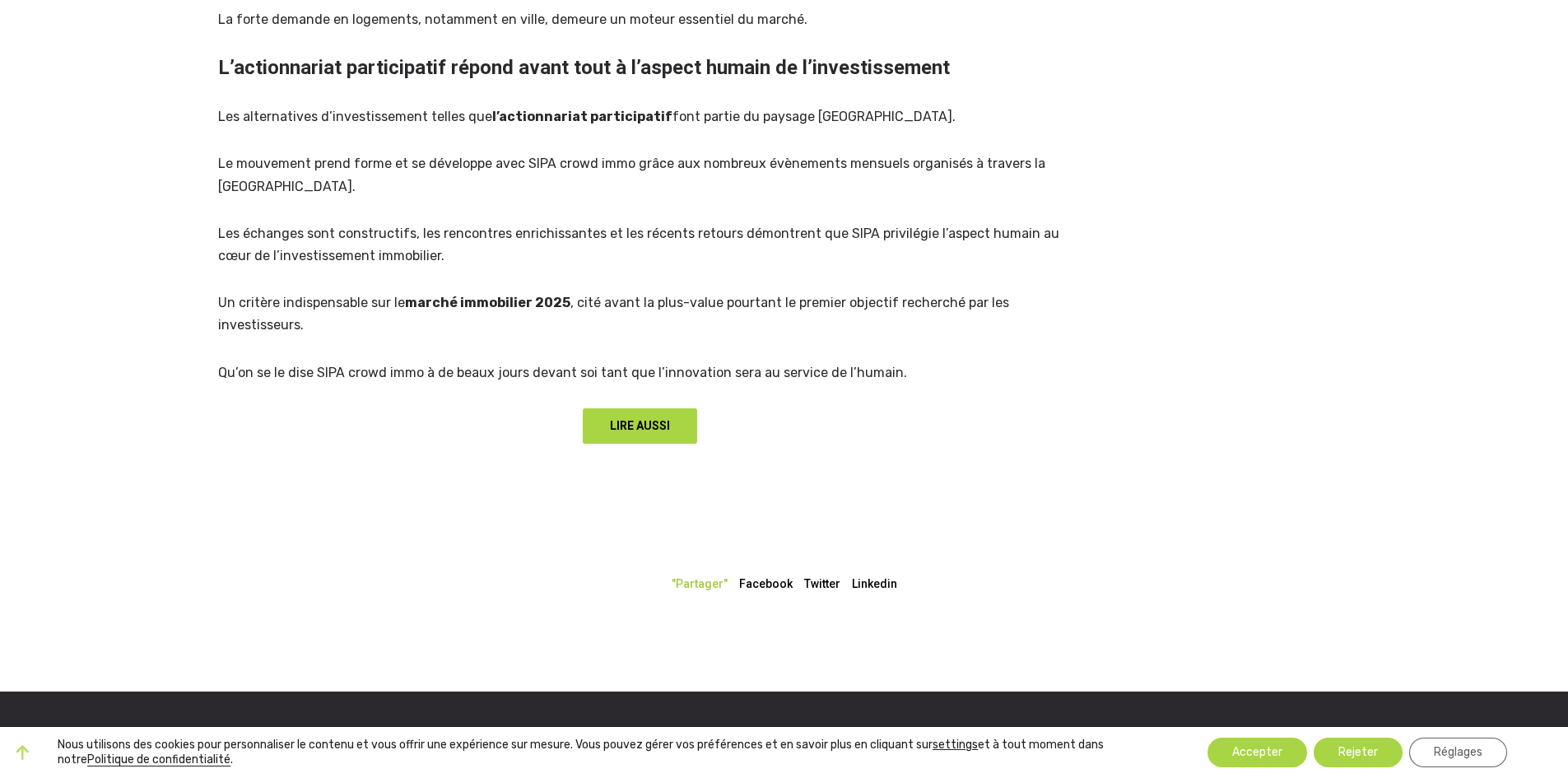
scroll to position [2058, 0]
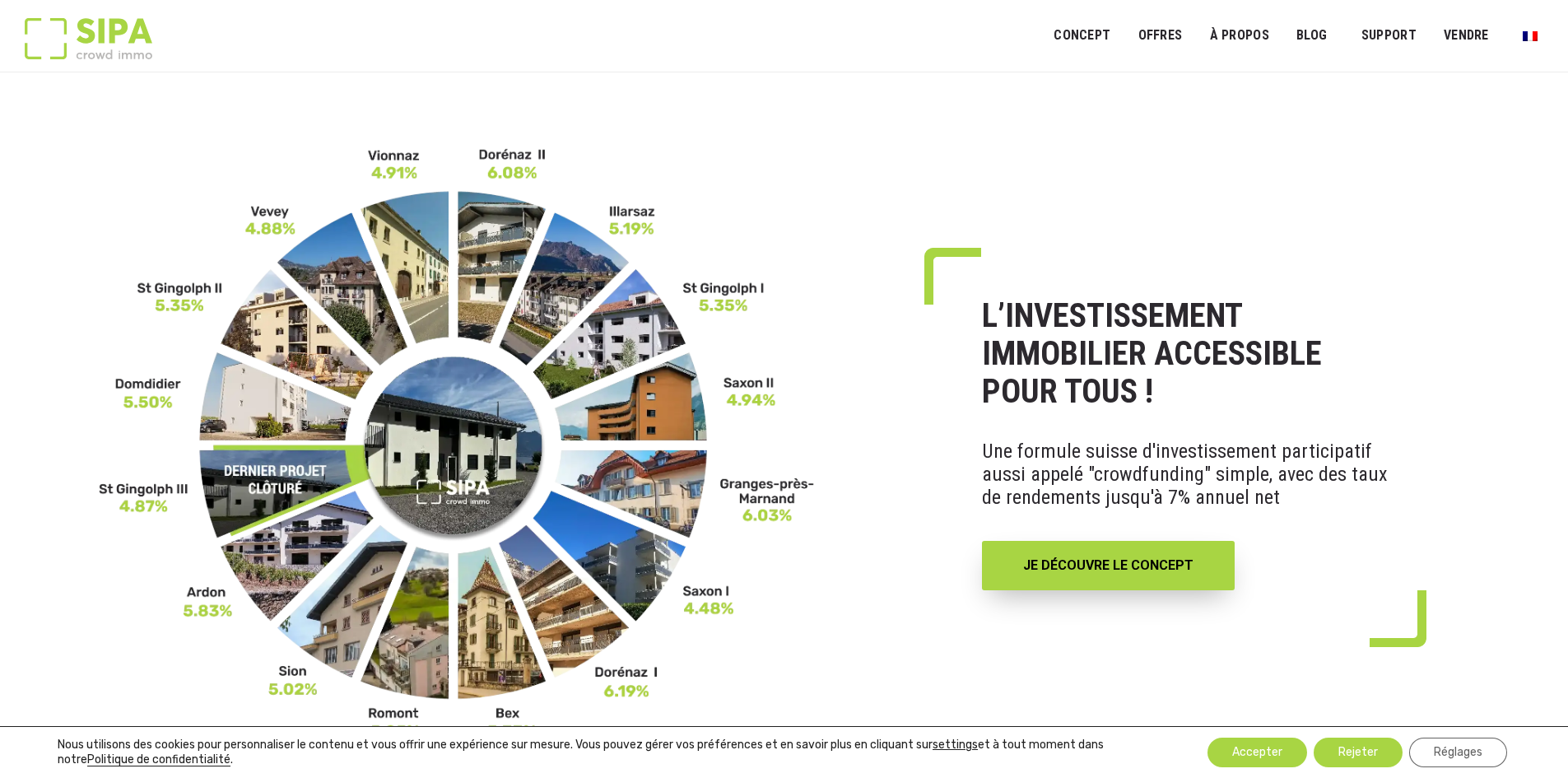
click at [1091, 211] on div "L’INVESTISSEMENT IMMOBILIER ACCESSIBLE POUR TOUS ! Une formule suisse d'investi…" at bounding box center [784, 444] width 1568 height 593
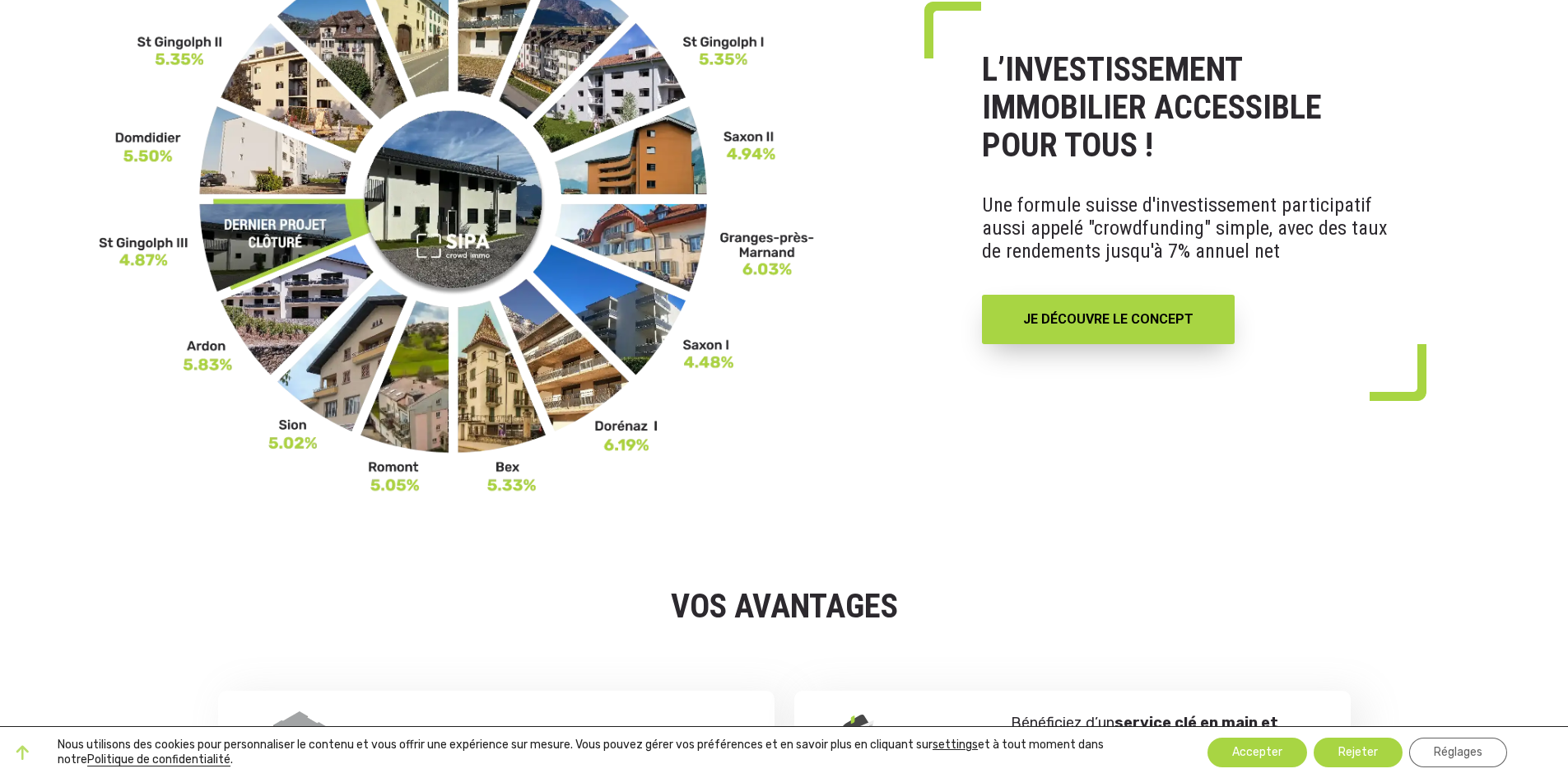
scroll to position [741, 0]
